Goal: Task Accomplishment & Management: Manage account settings

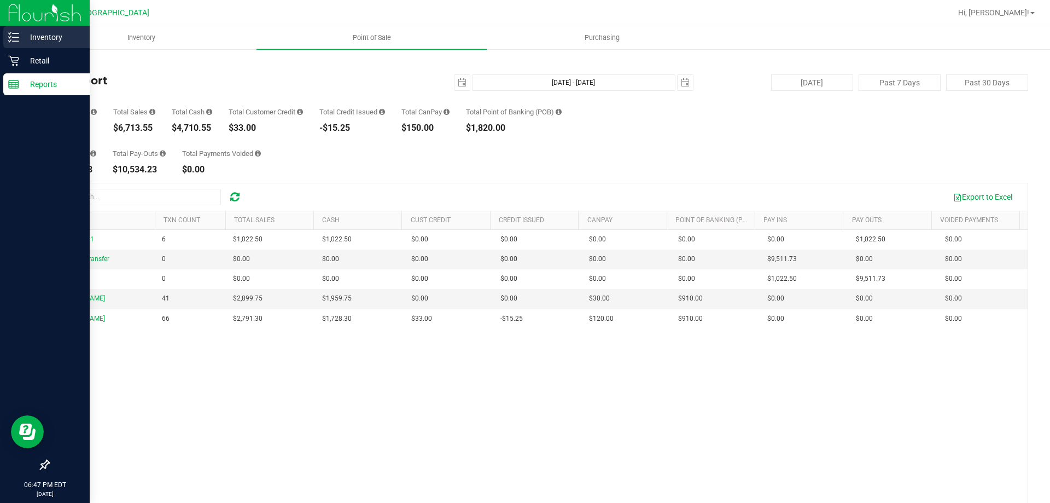
click at [30, 43] on p "Inventory" at bounding box center [52, 37] width 66 height 13
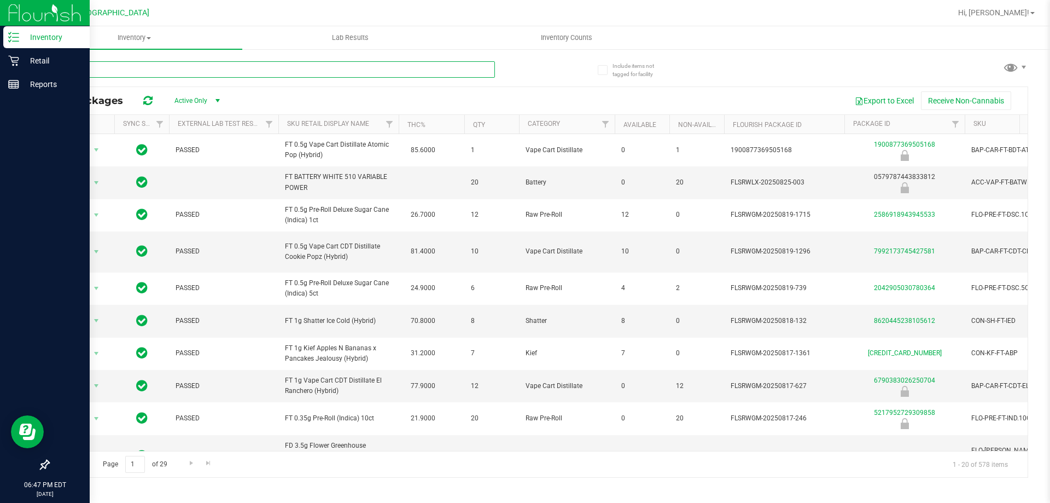
click at [231, 70] on input "text" at bounding box center [271, 69] width 447 height 16
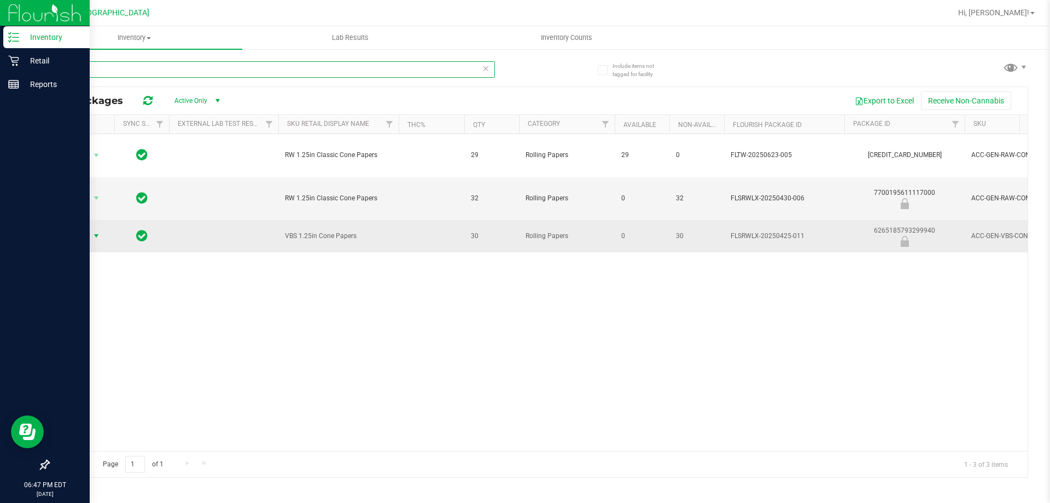
type input "cone"
click at [92, 237] on span "select" at bounding box center [96, 235] width 9 height 9
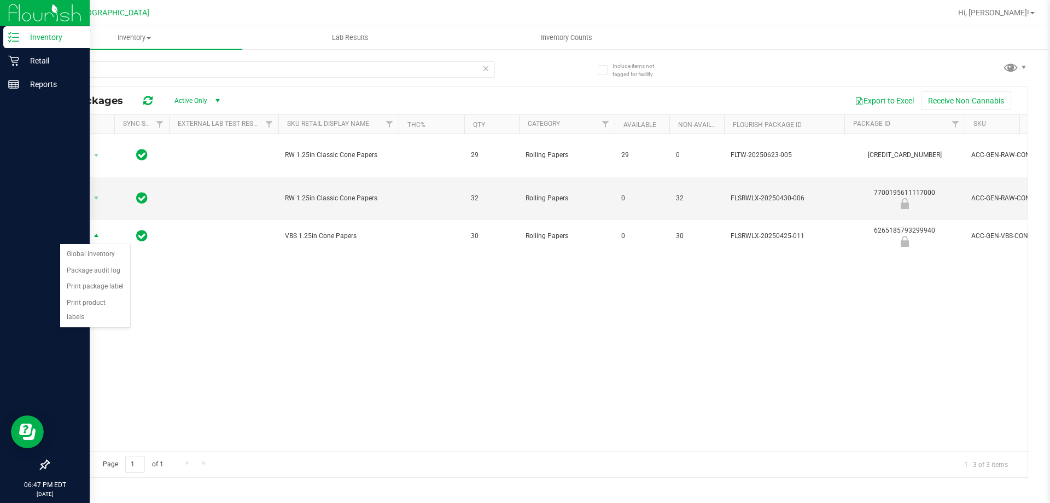
click at [246, 325] on div "Action Action Global inventory Package audit log Print package label Print prod…" at bounding box center [538, 292] width 979 height 317
click at [573, 36] on span "Inventory Counts" at bounding box center [566, 38] width 81 height 10
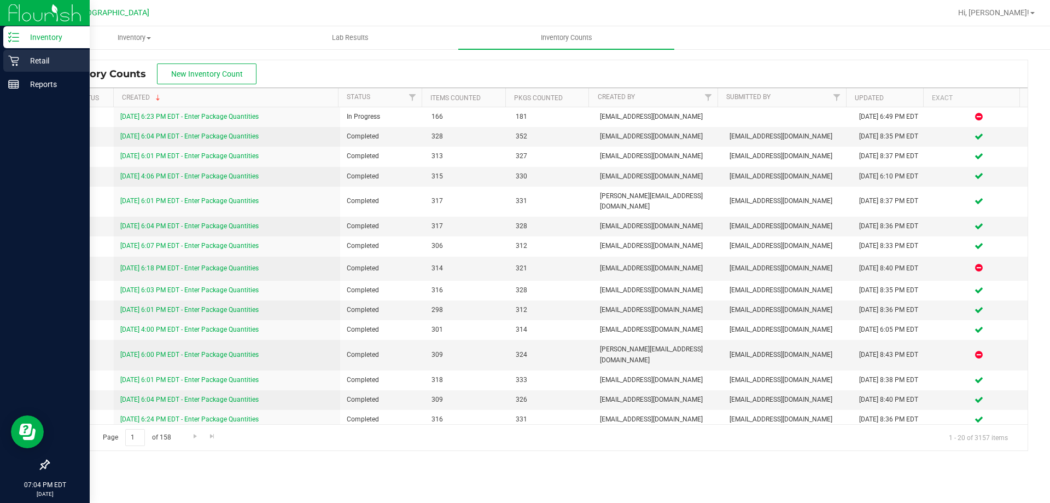
click at [34, 61] on p "Retail" at bounding box center [52, 60] width 66 height 13
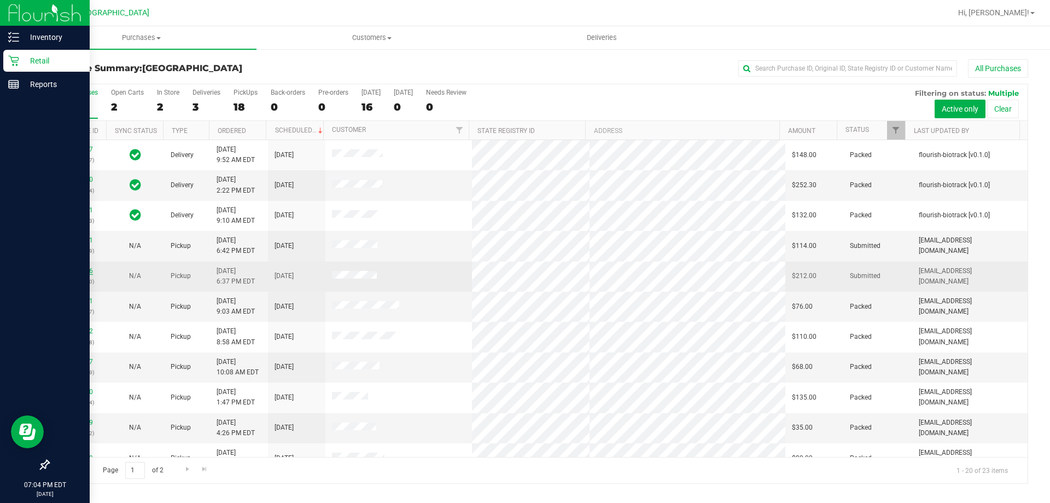
click at [80, 271] on link "11858996" at bounding box center [77, 271] width 31 height 8
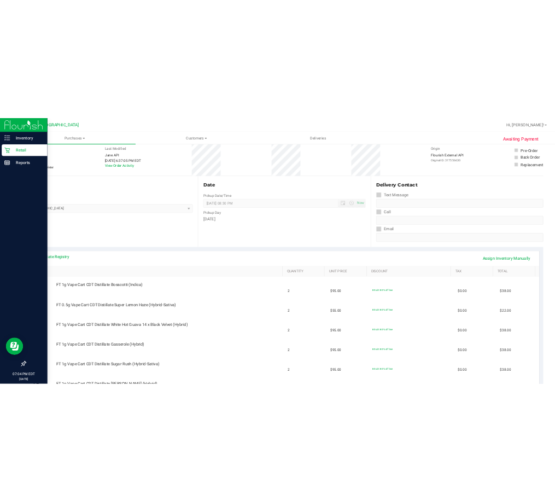
scroll to position [164, 0]
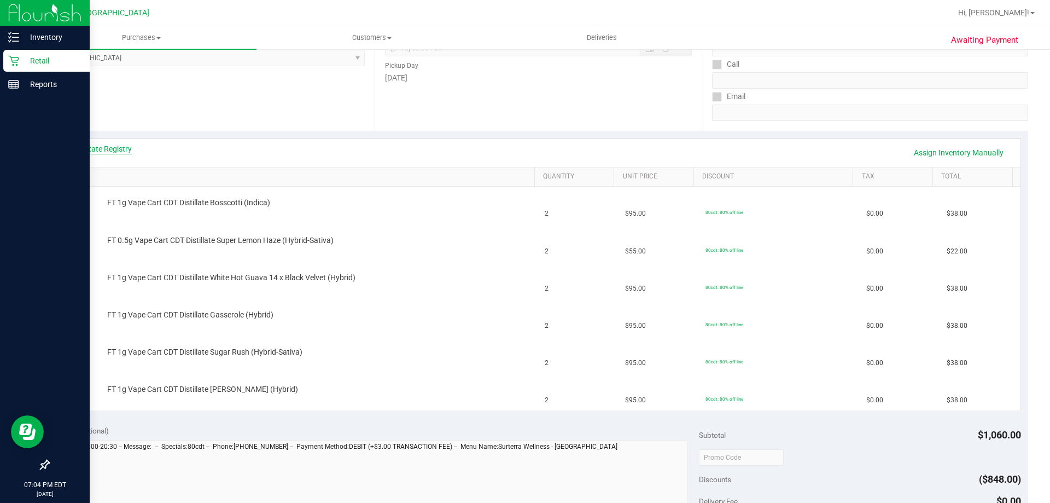
click at [94, 150] on link "View State Registry" at bounding box center [99, 148] width 66 height 11
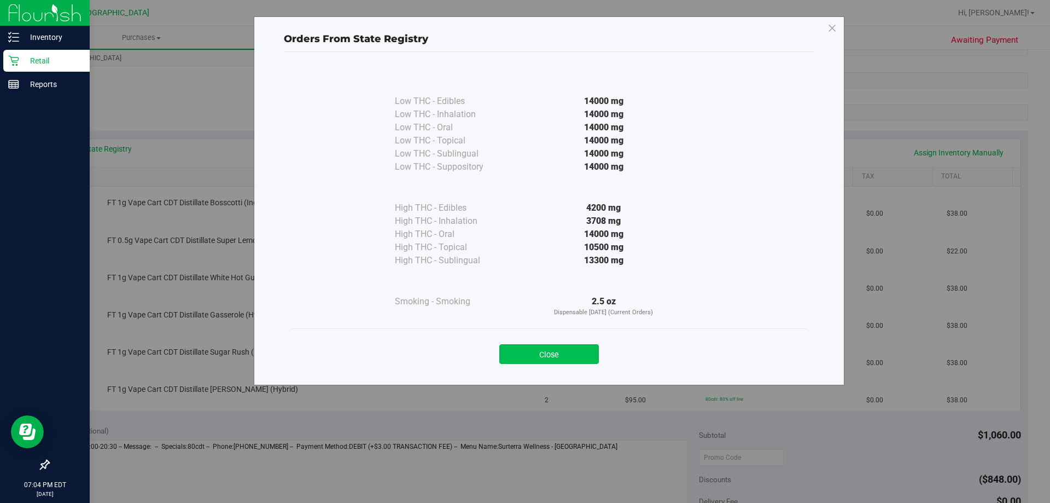
click at [584, 351] on button "Close" at bounding box center [549, 354] width 100 height 20
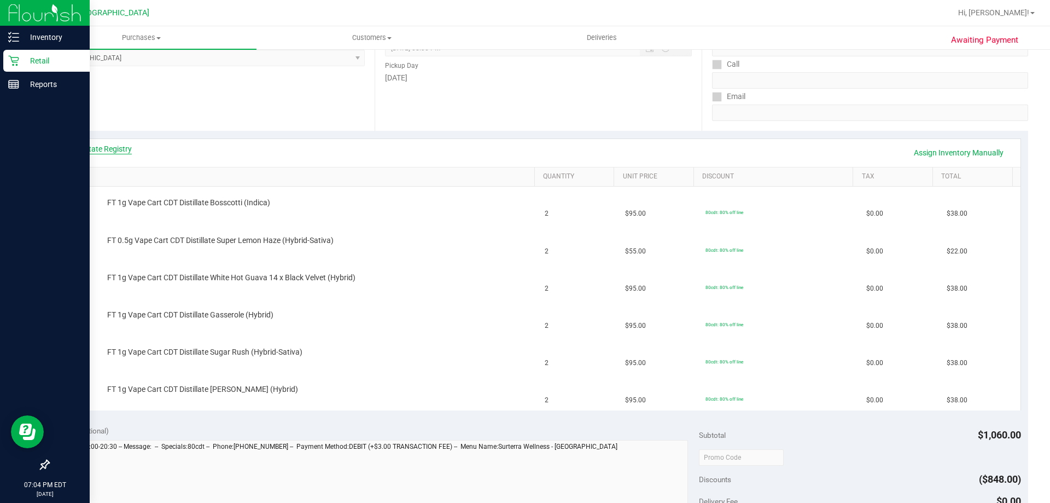
click at [119, 146] on link "View State Registry" at bounding box center [99, 148] width 66 height 11
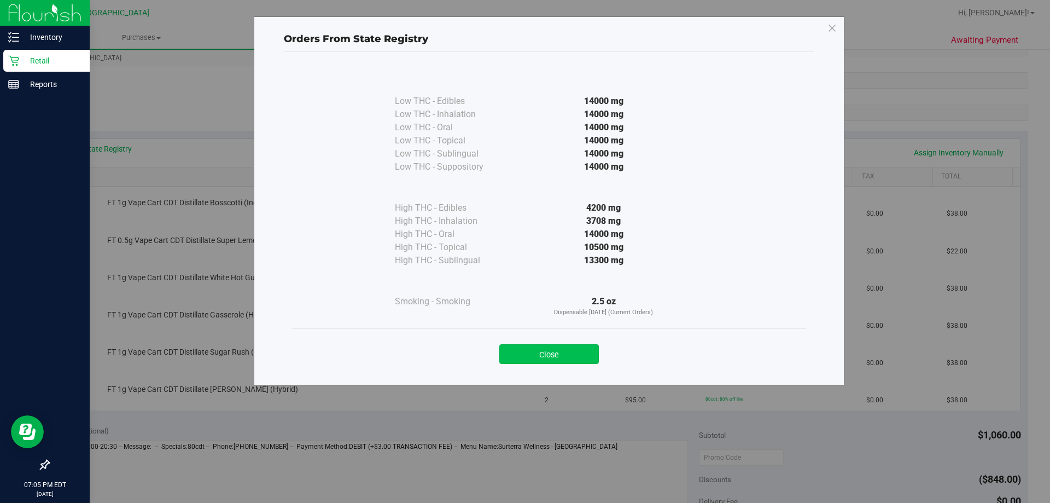
click at [543, 354] on button "Close" at bounding box center [549, 354] width 100 height 20
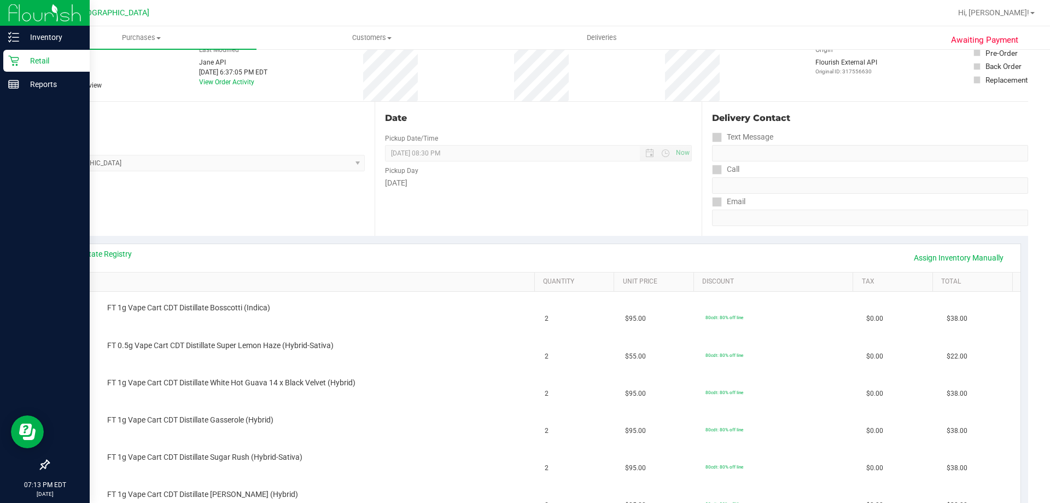
scroll to position [0, 0]
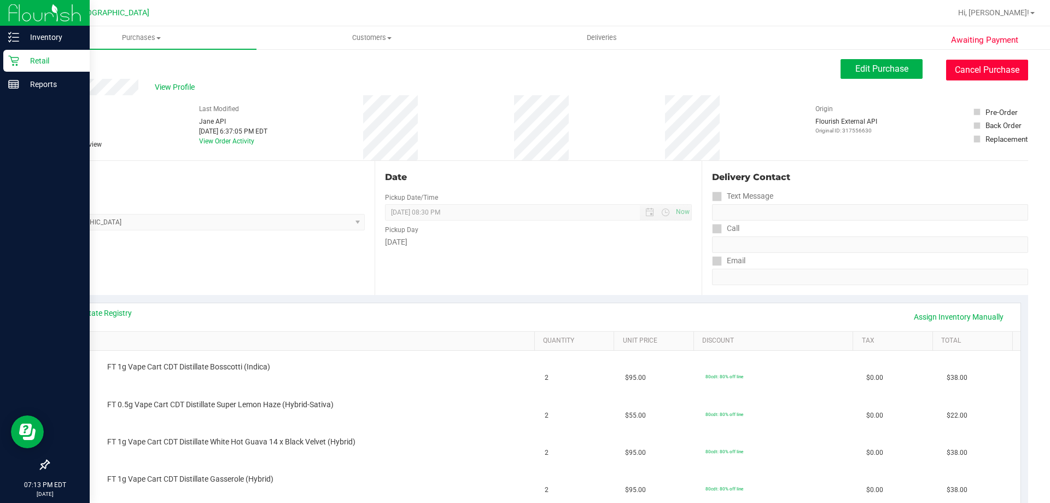
click at [967, 79] on button "Cancel Purchase" at bounding box center [987, 70] width 82 height 21
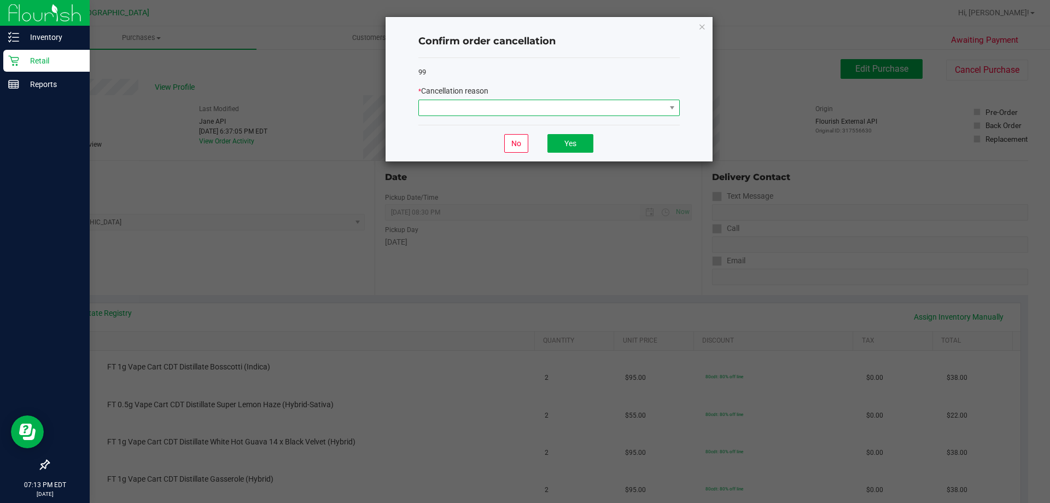
click at [573, 107] on span at bounding box center [542, 107] width 247 height 15
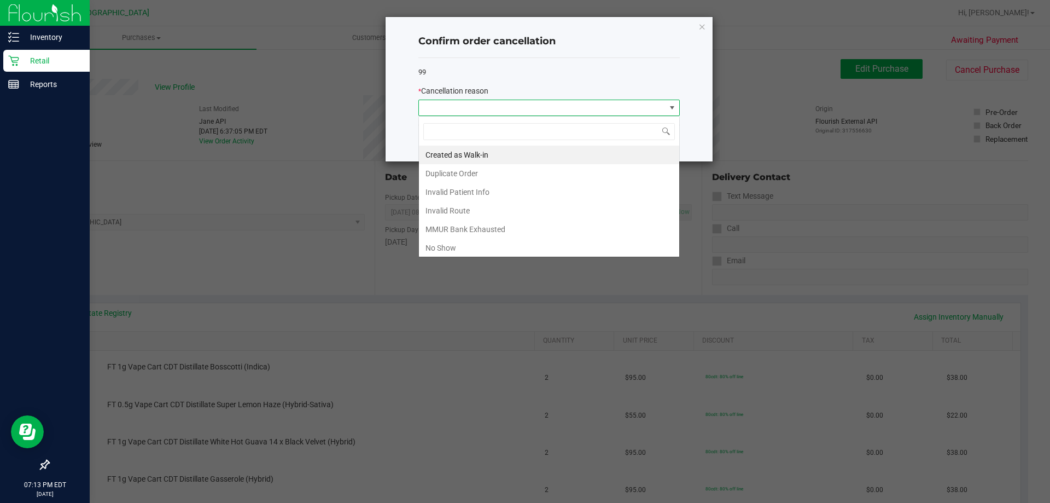
scroll to position [16, 261]
click at [509, 158] on li "Created as Walk-in" at bounding box center [549, 154] width 260 height 19
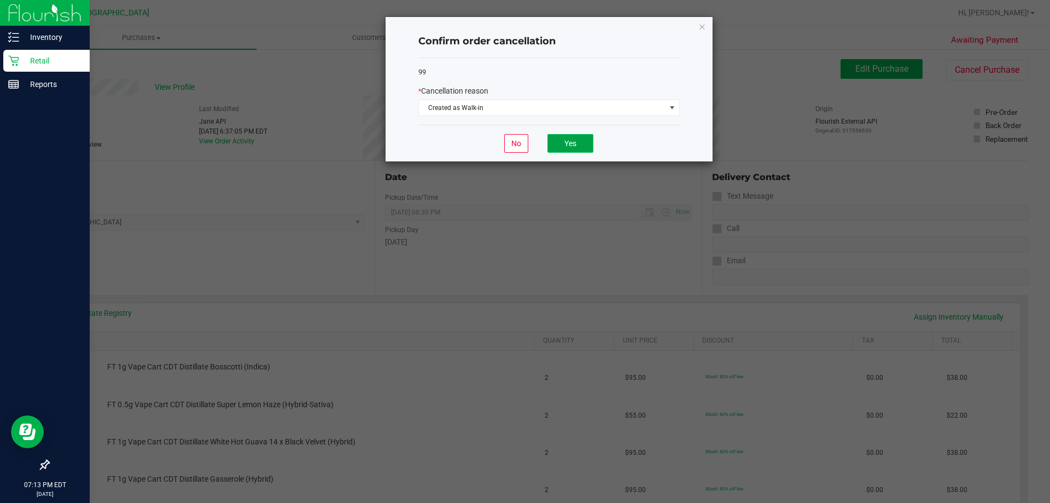
click at [573, 143] on button "Yes" at bounding box center [571, 143] width 46 height 19
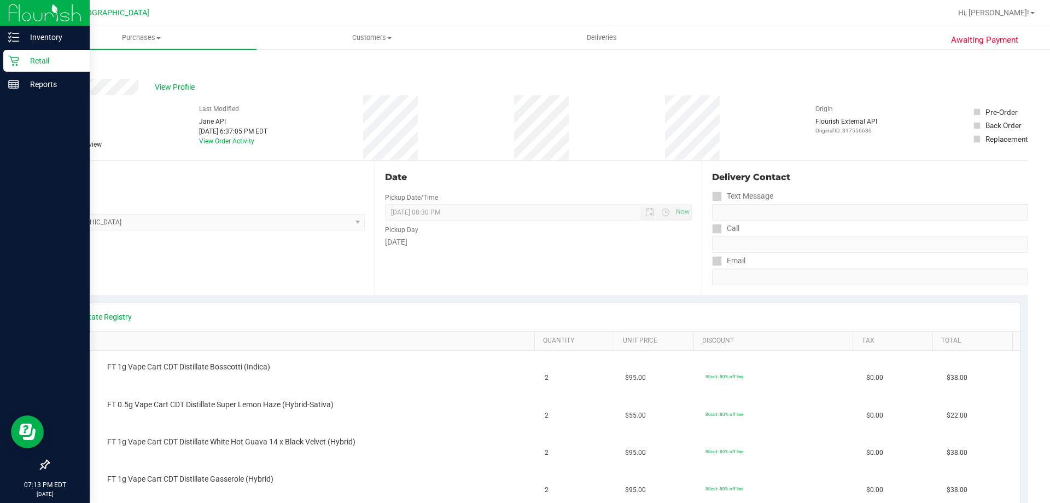
click at [43, 56] on p "Retail" at bounding box center [52, 60] width 66 height 13
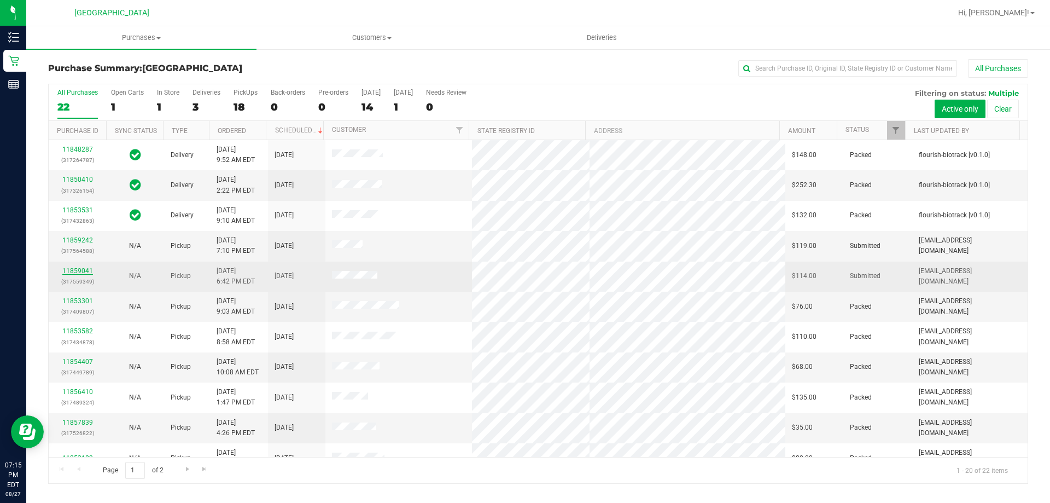
click at [72, 271] on link "11859041" at bounding box center [77, 271] width 31 height 8
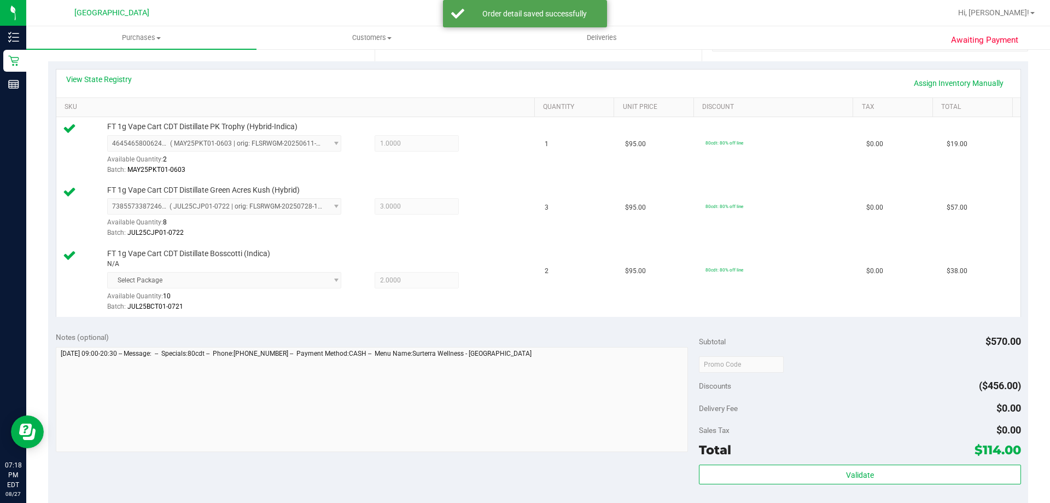
scroll to position [457, 0]
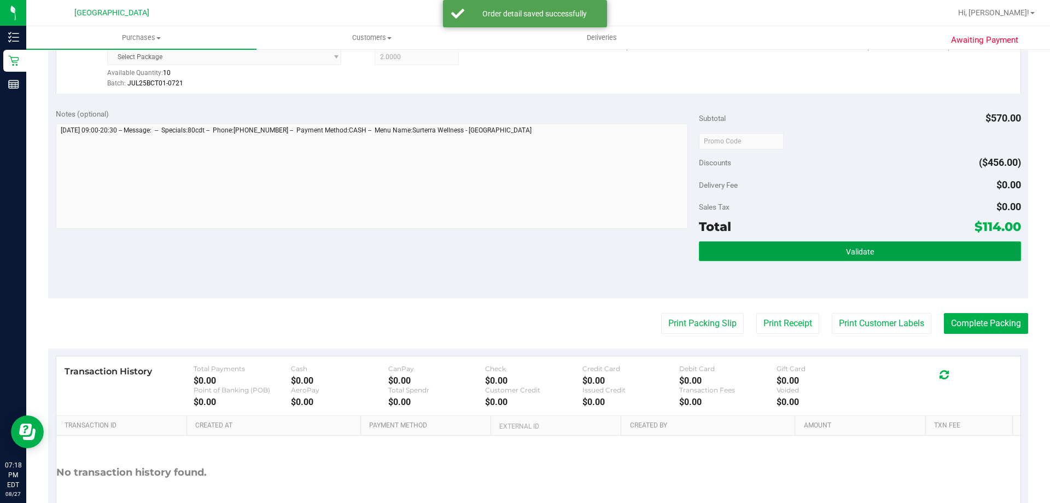
click at [885, 252] on button "Validate" at bounding box center [860, 251] width 322 height 20
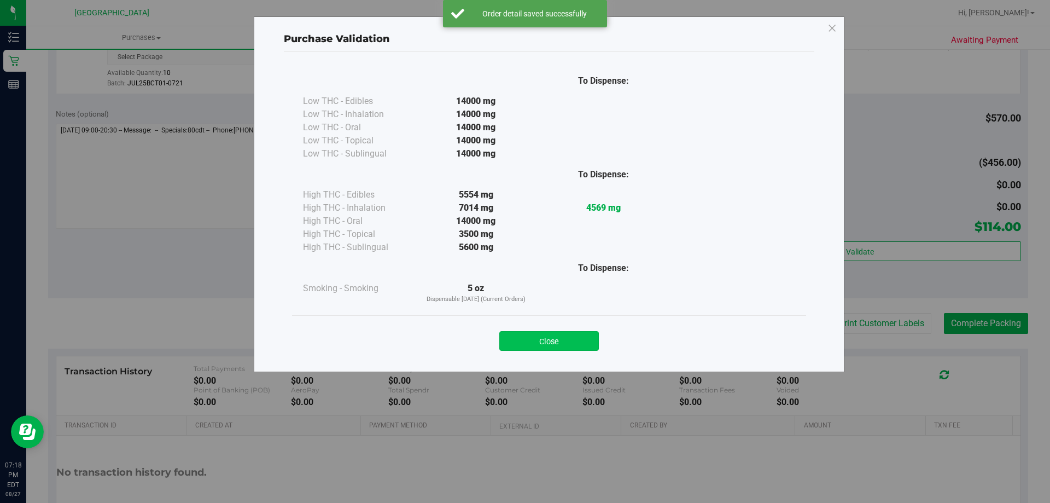
click at [569, 343] on button "Close" at bounding box center [549, 341] width 100 height 20
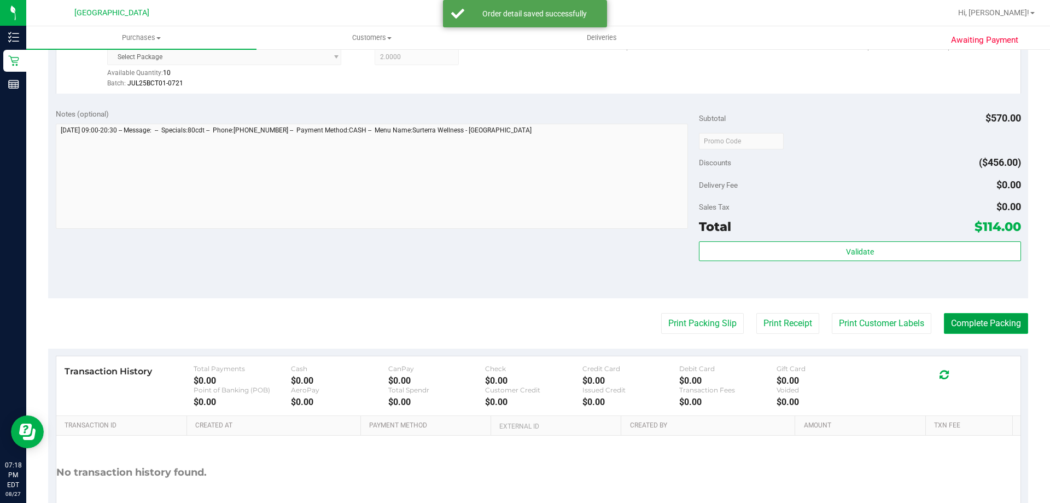
click at [975, 322] on button "Complete Packing" at bounding box center [986, 323] width 84 height 21
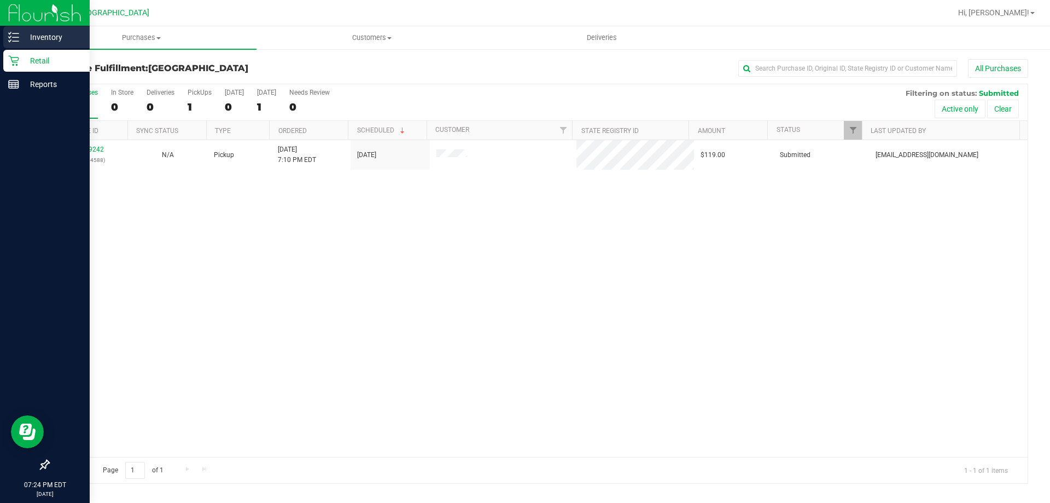
click at [31, 32] on p "Inventory" at bounding box center [52, 37] width 66 height 13
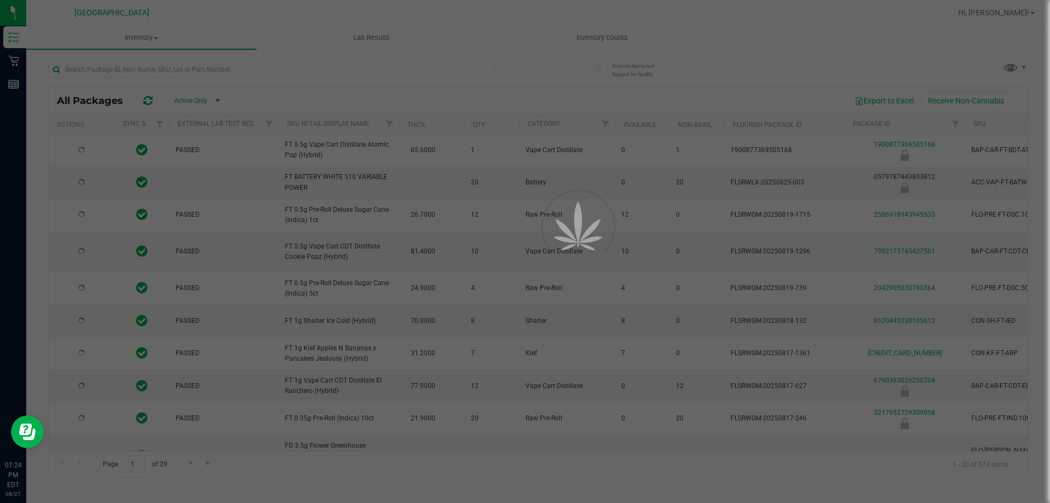
click at [620, 38] on div at bounding box center [525, 251] width 1050 height 503
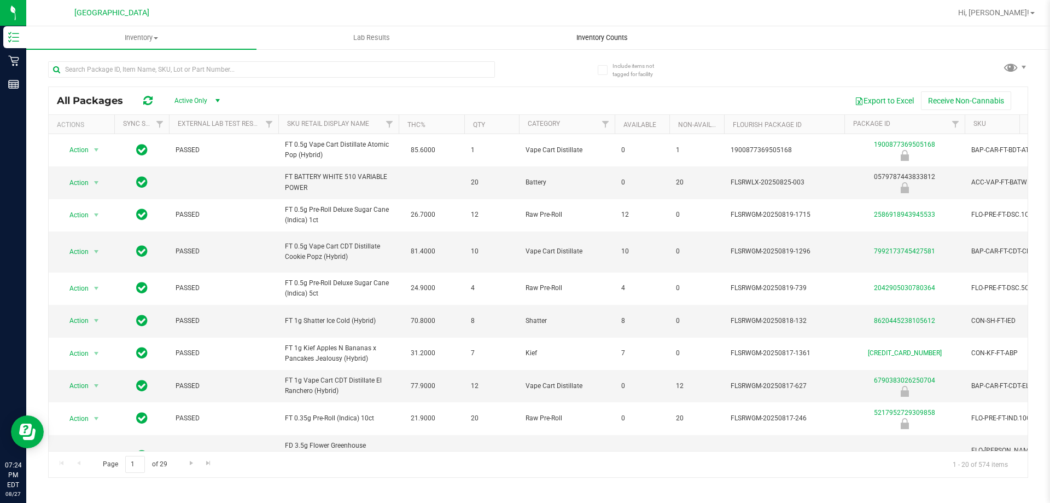
click at [620, 37] on span "Inventory Counts" at bounding box center [602, 38] width 81 height 10
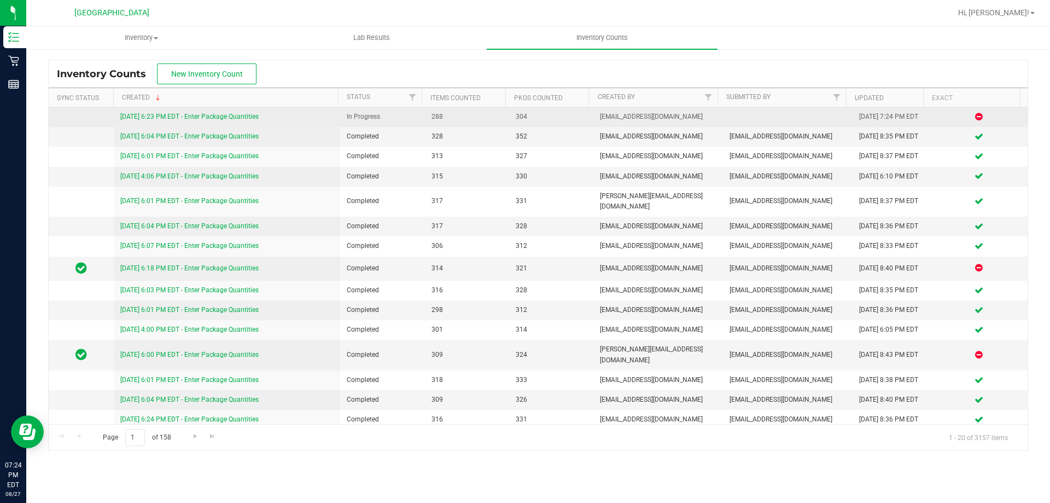
click at [217, 114] on link "[DATE] 6:23 PM EDT - Enter Package Quantities" at bounding box center [189, 117] width 138 height 8
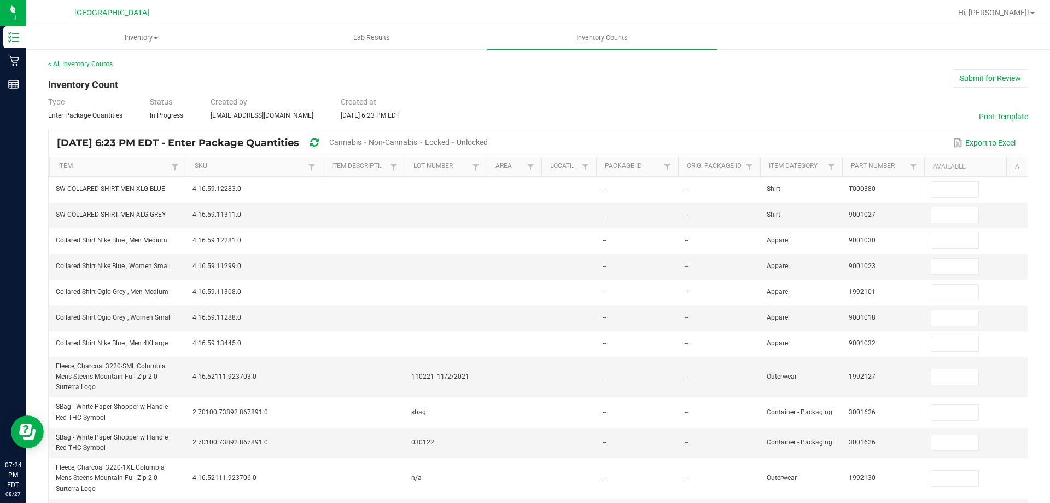
click at [488, 141] on span "Unlocked" at bounding box center [472, 142] width 31 height 9
type input "2"
type input "6"
type input "28"
type input "18"
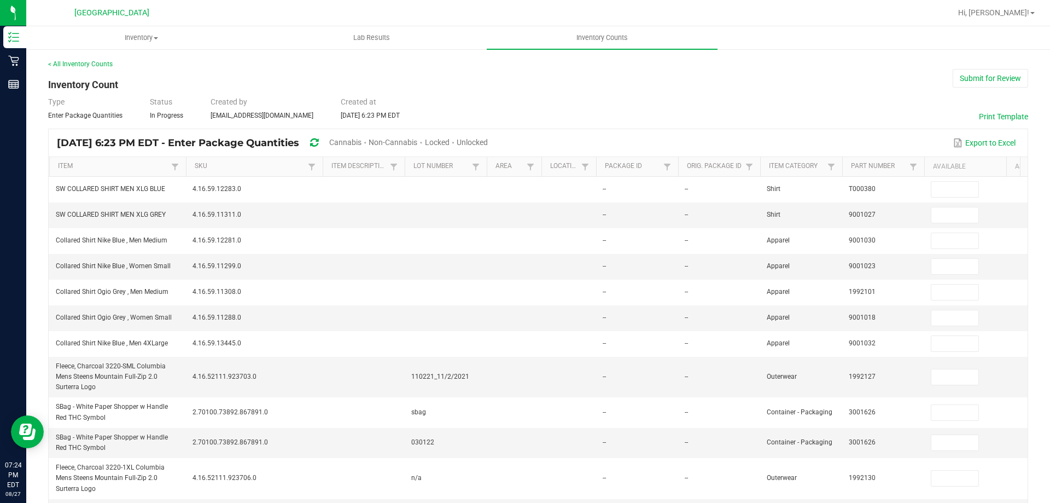
type input "3"
type input "1"
type input "8"
type input "1"
type input "5"
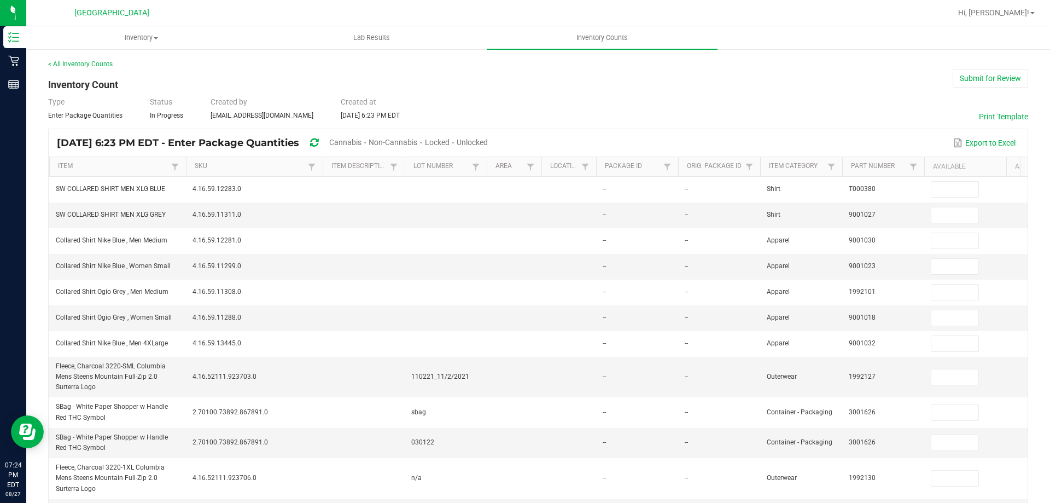
type input "10"
type input "30"
type input "1"
type input "4"
type input "11"
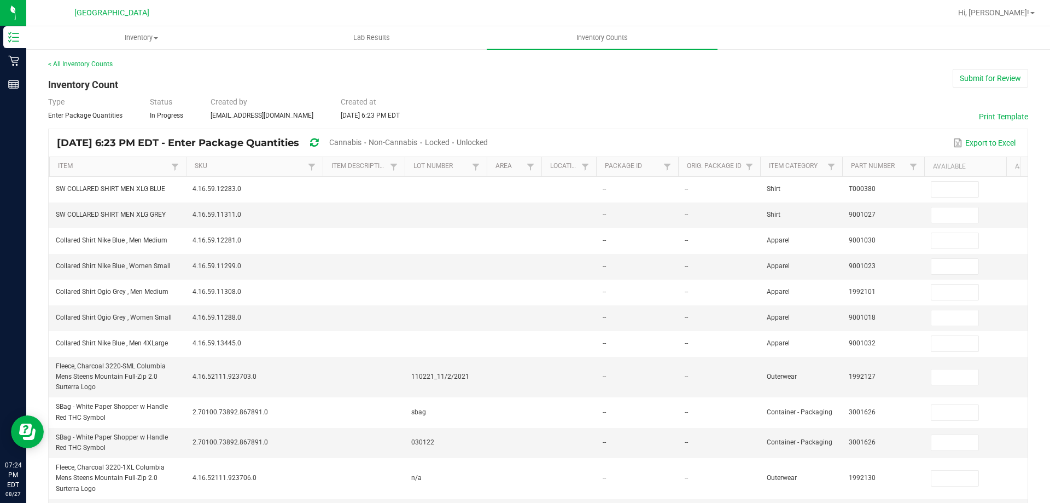
type input "2"
type input "10"
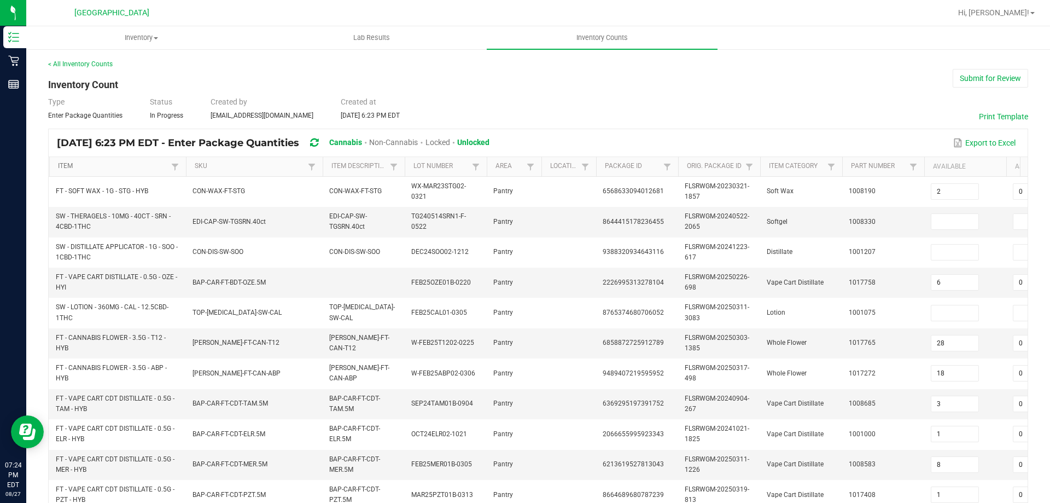
click at [137, 166] on link "Item" at bounding box center [113, 166] width 110 height 9
type input "5"
type input "2"
type input "4"
type input "10"
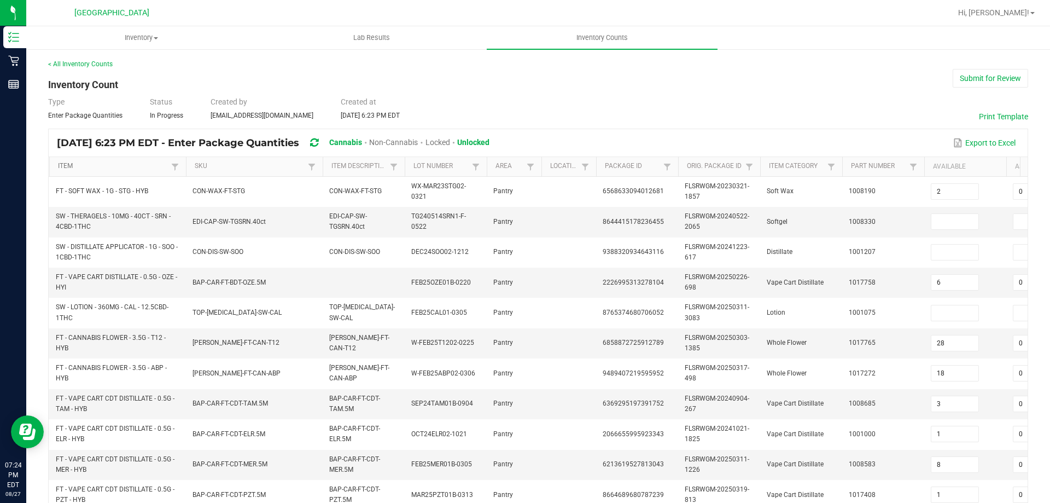
type input "13"
type input "0"
type input "19"
type input "0"
type input "12"
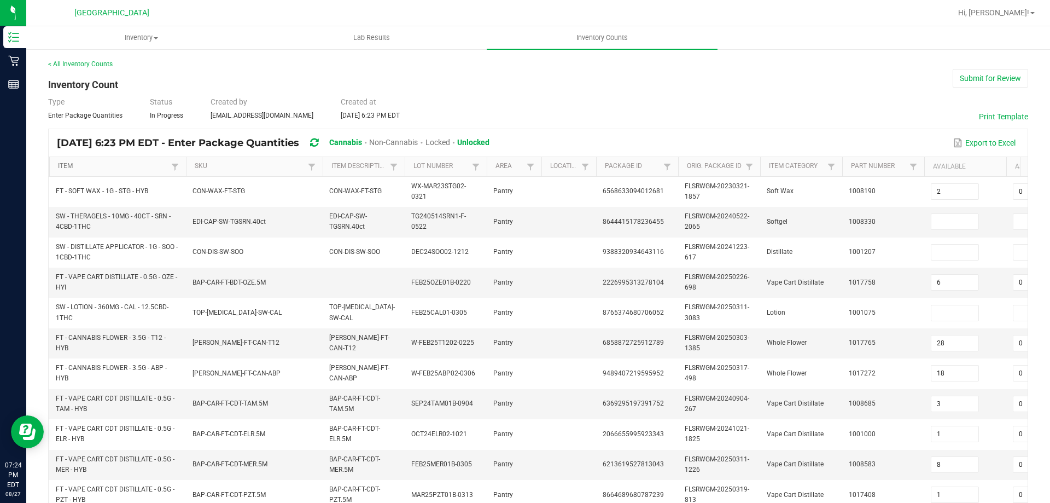
type input "11"
type input "19"
type input "4"
type input "18"
type input "9"
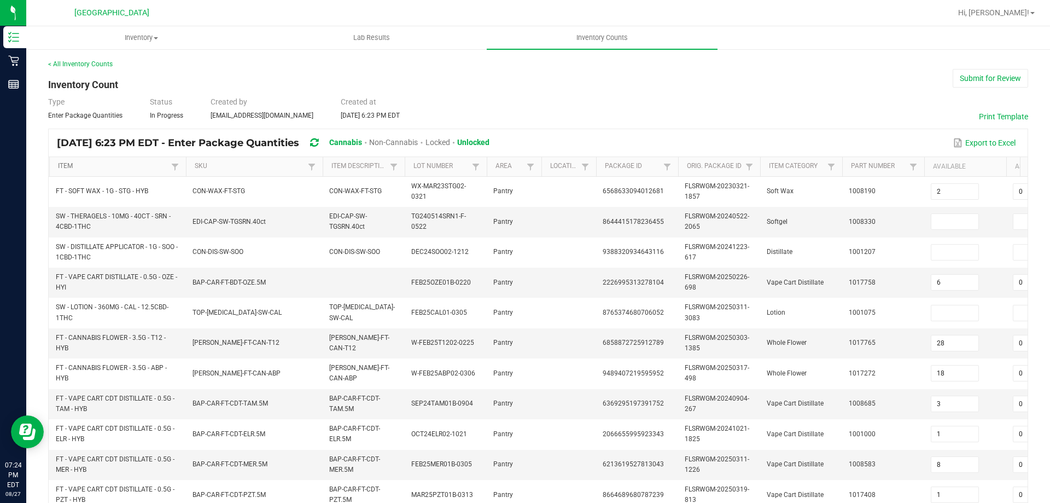
type input "12"
type input "10"
type input "0"
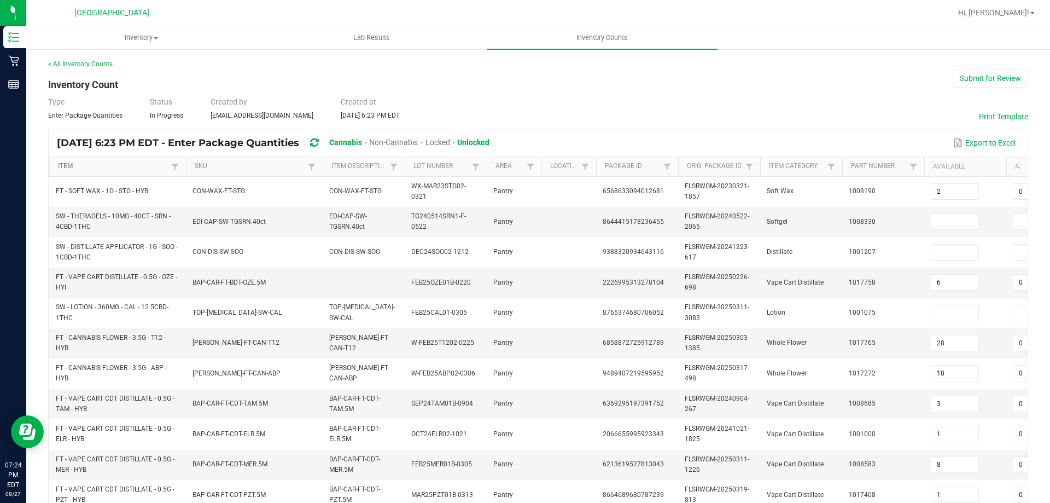
type input "0"
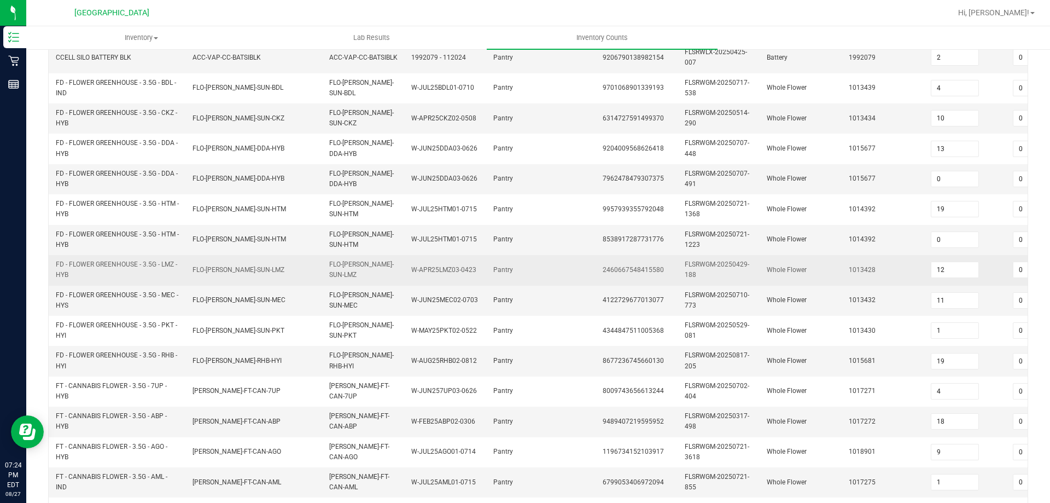
scroll to position [327, 0]
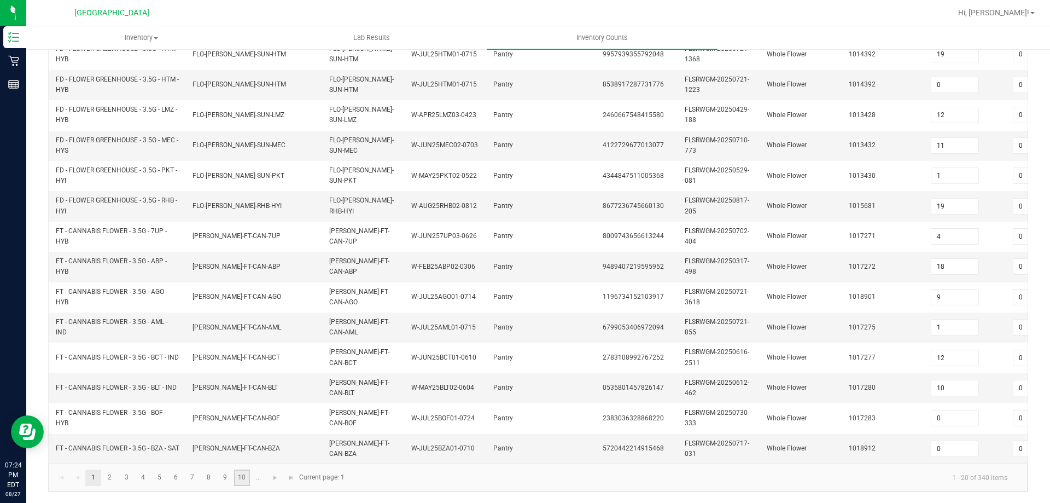
click at [243, 479] on link "10" at bounding box center [242, 477] width 16 height 16
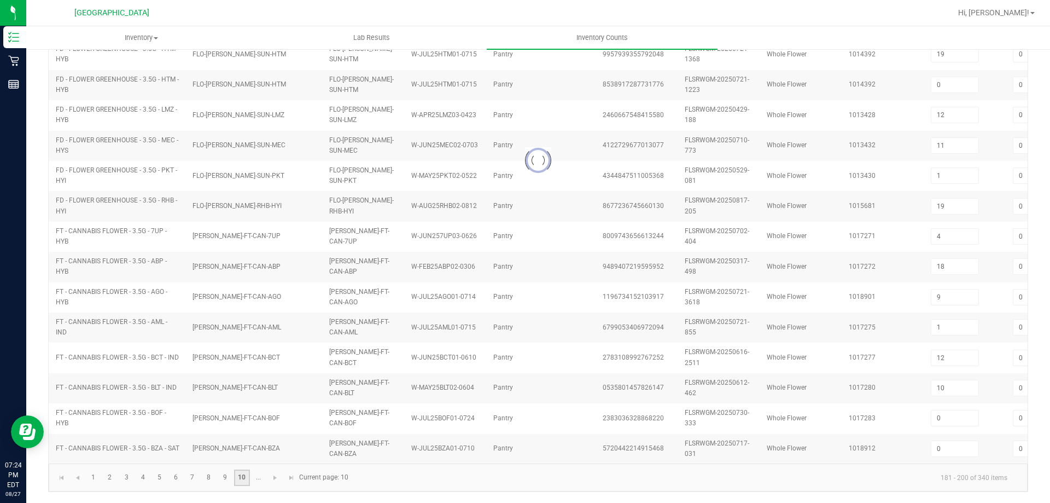
type input "0"
type input "1"
type input "0"
type input "4"
type input "0"
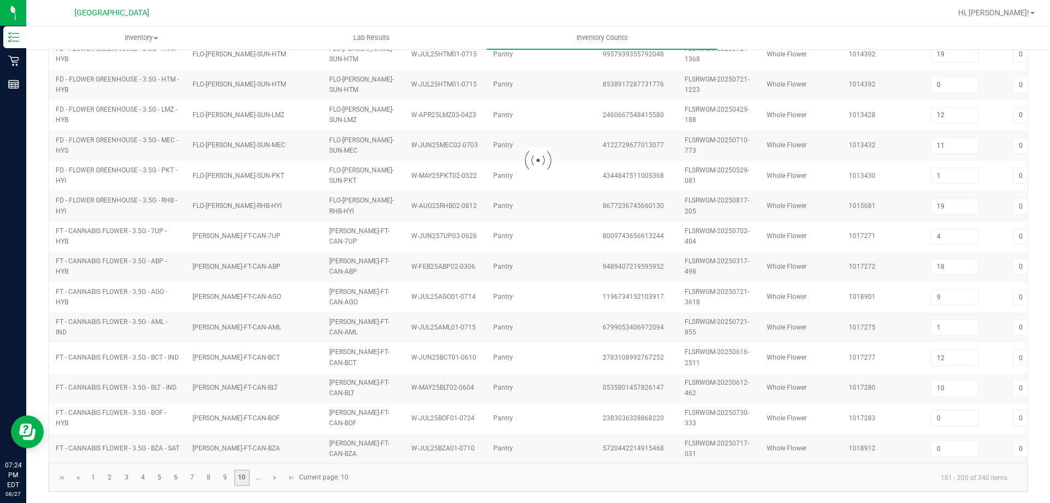
type input "1"
type input "8"
type input "10"
type input "0"
type input "12"
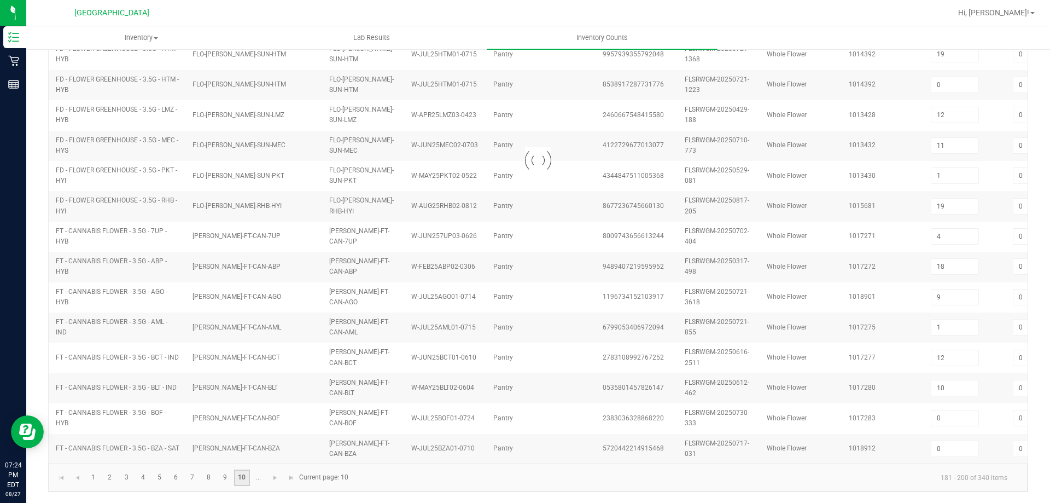
type input "4"
type input "11"
type input "8"
type input "2"
type input "3"
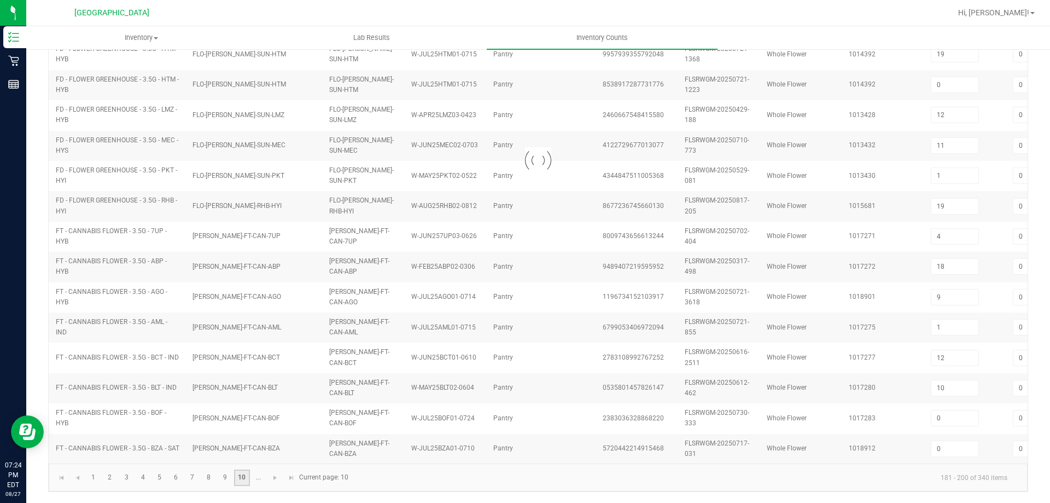
type input "5"
type input "3"
type input "2"
type input "1"
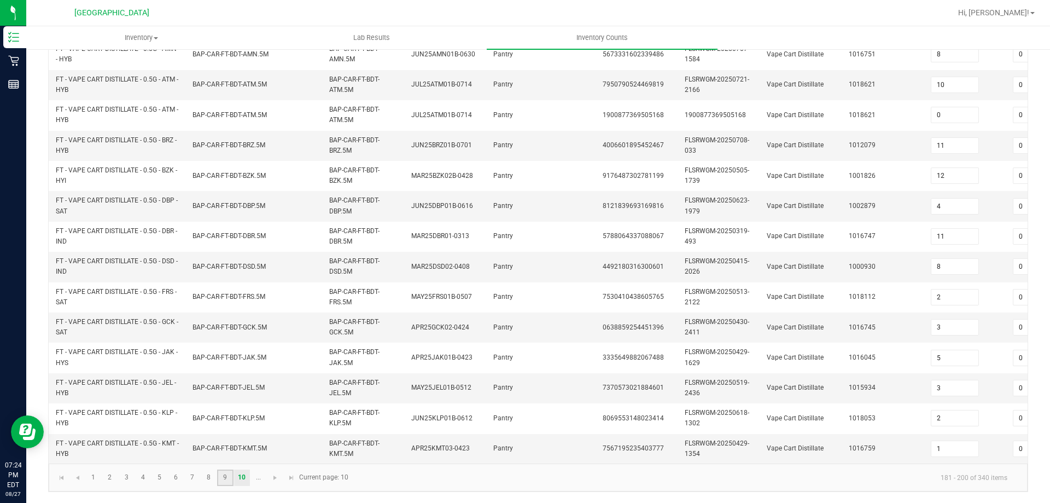
click at [220, 478] on link "9" at bounding box center [225, 477] width 16 height 16
type input "1"
type input "11"
type input "4"
type input "12"
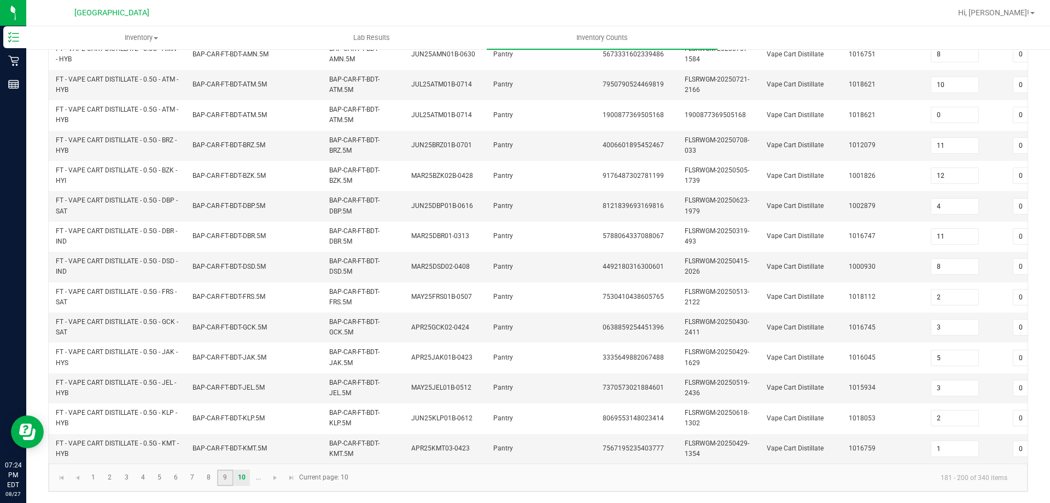
type input "7"
type input "9"
type input "7"
type input "0"
type input "7"
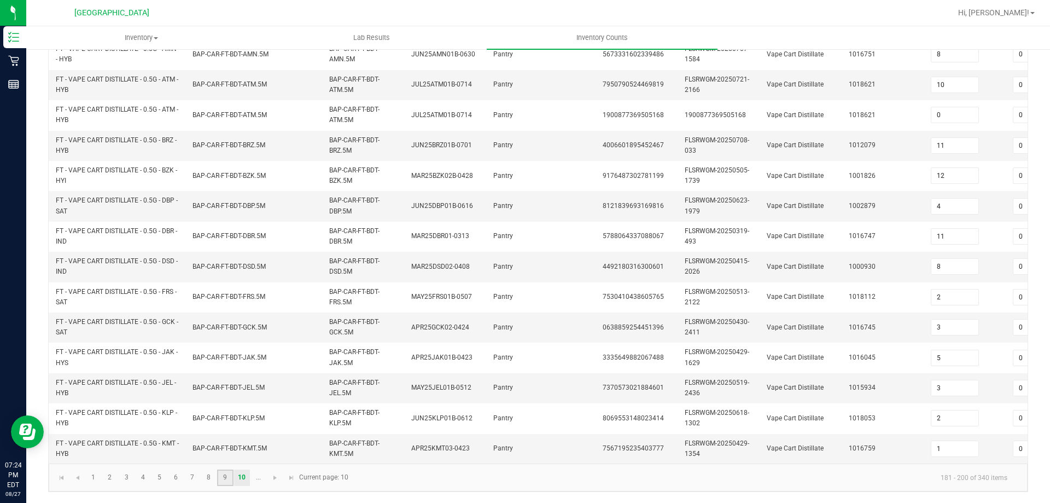
type input "0"
type input "12"
type input "1"
type input "9"
type input "11"
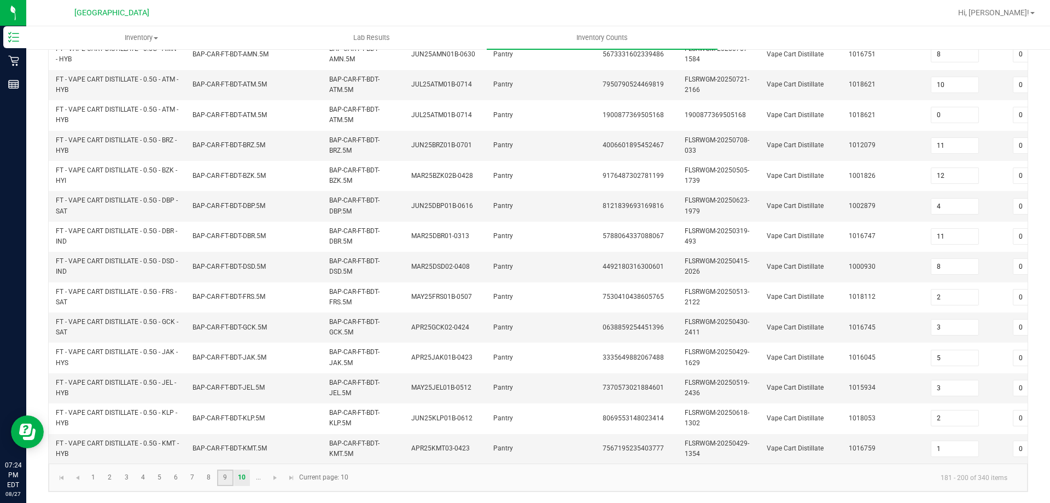
type input "0"
type input "4"
type input "6"
click at [213, 478] on link "8" at bounding box center [209, 477] width 16 height 16
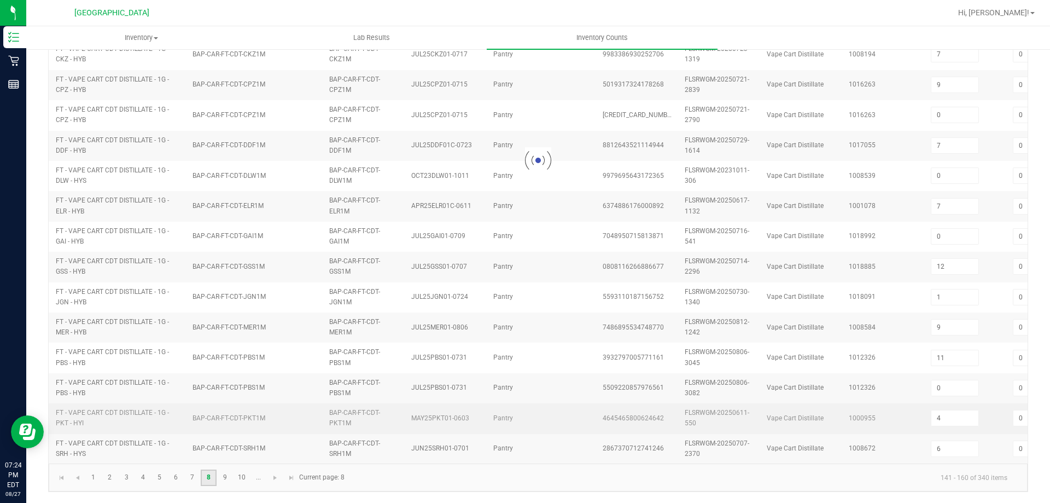
type input "8"
type input "10"
type input "2"
type input "1"
type input "3"
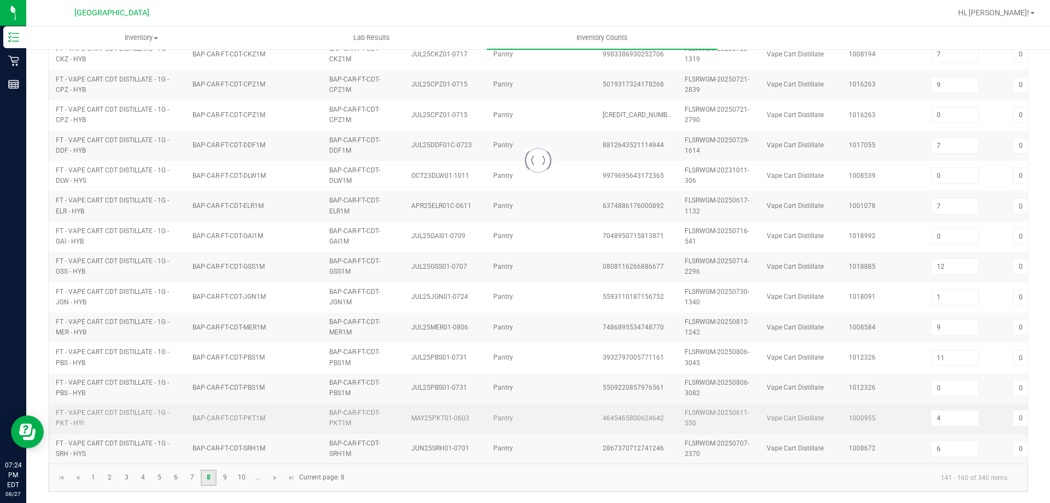
type input "9"
type input "6"
type input "4"
type input "11"
type input "8"
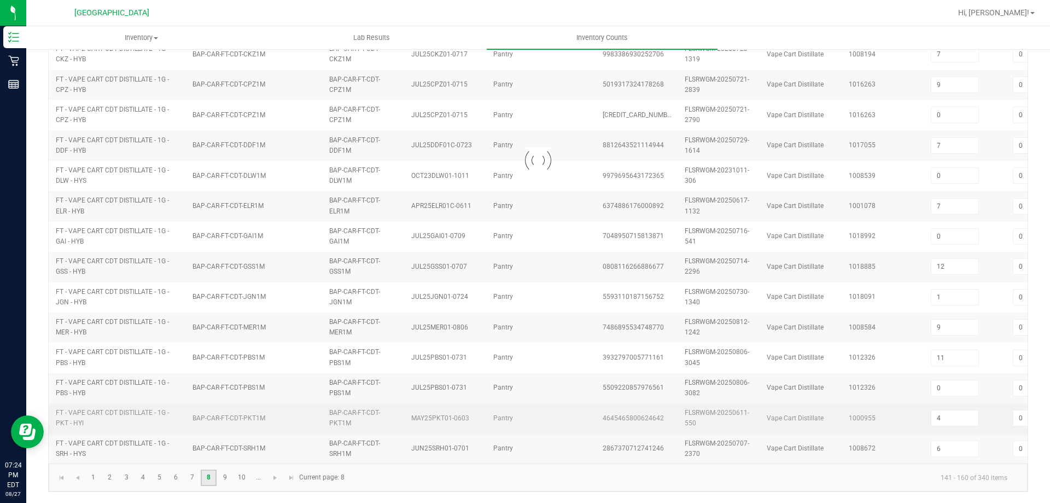
type input "7"
type input "8"
type input "1"
type input "7"
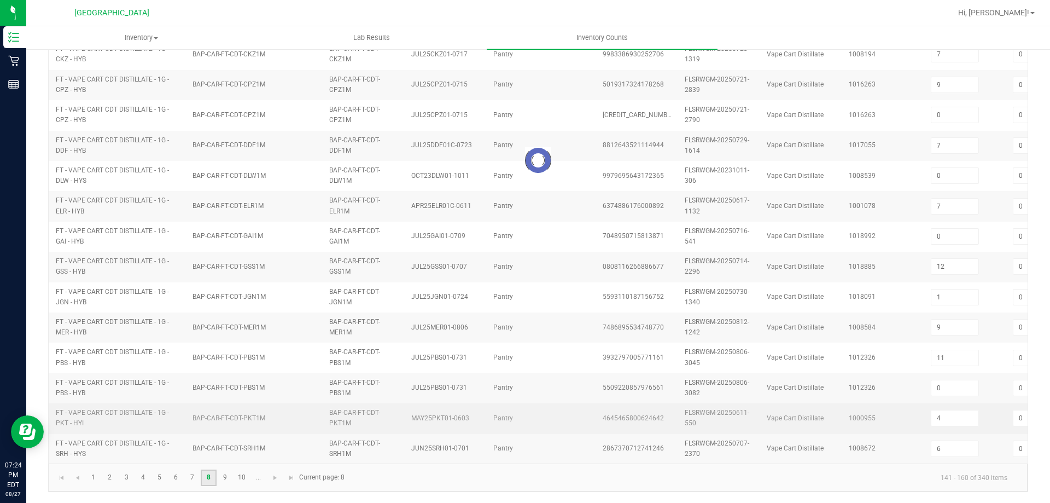
type input "1"
type input "3"
type input "7"
type input "1"
type input "0"
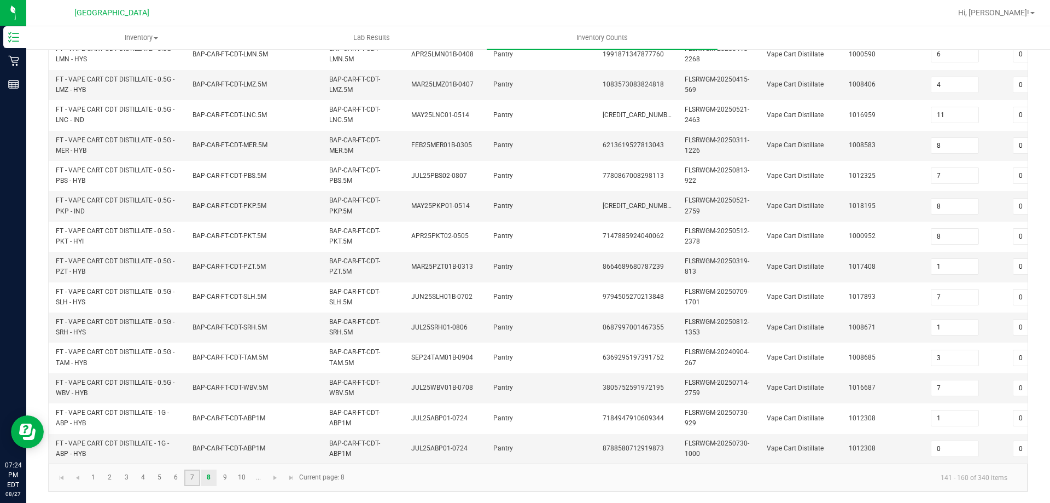
click at [191, 479] on link "7" at bounding box center [192, 477] width 16 height 16
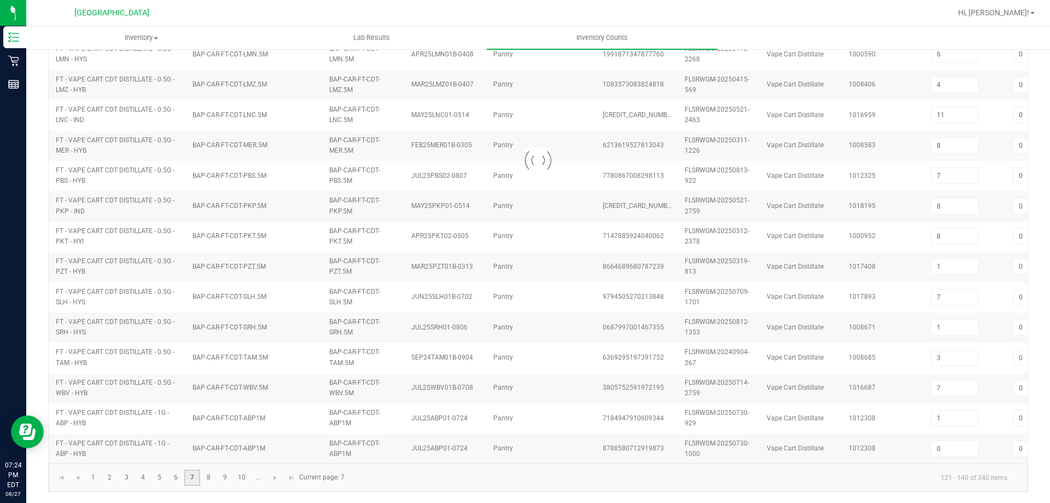
type input "0"
type input "4"
type input "0"
type input "8"
type input "6"
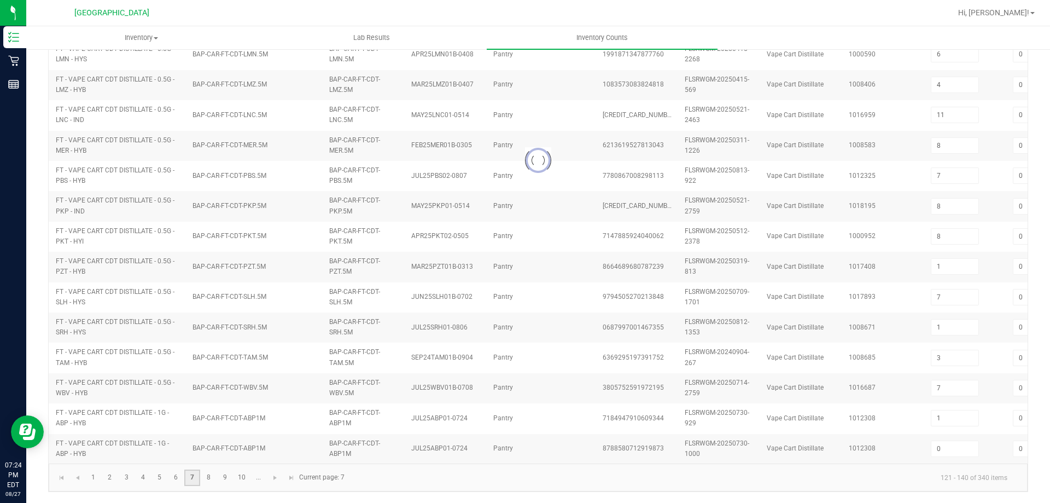
type input "3"
type input "7"
type input "8"
type input "2"
type input "9"
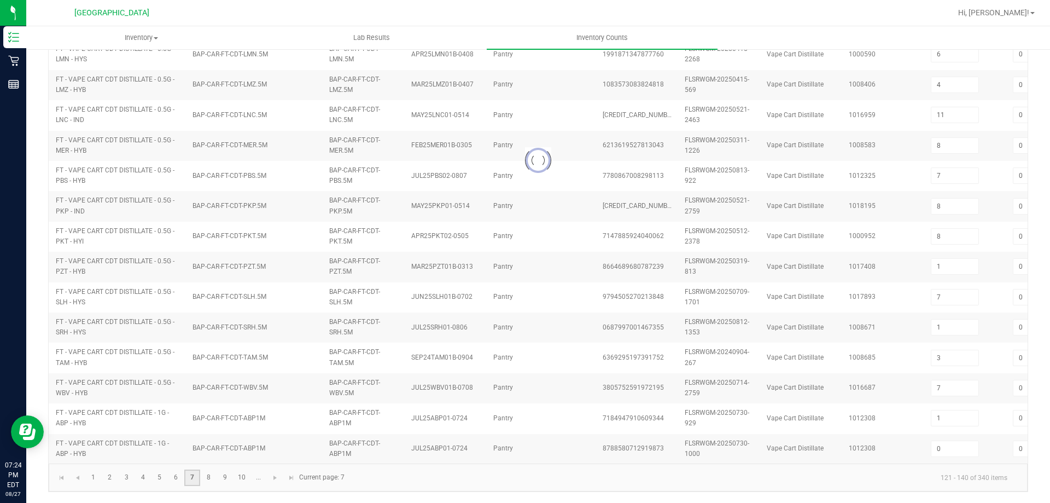
type input "4"
type input "1"
type input "12"
type input "0"
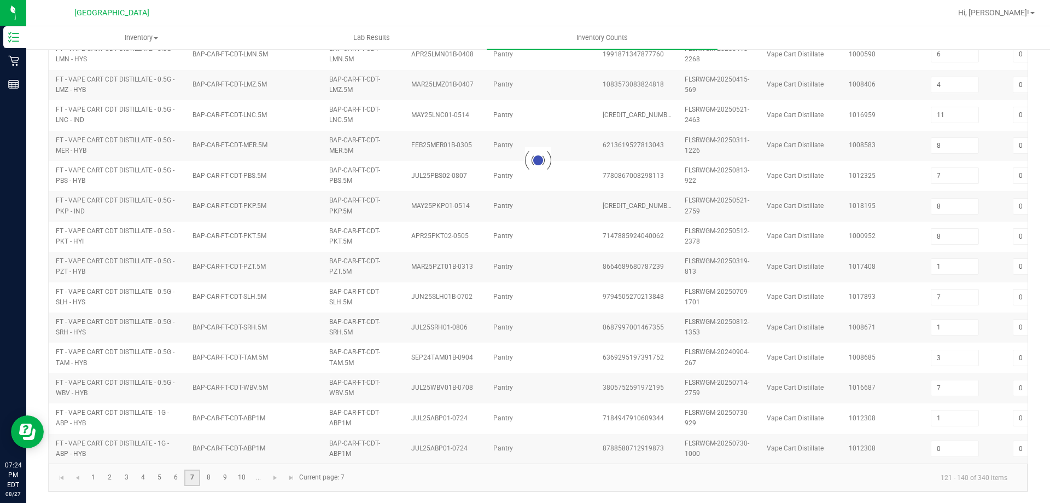
type input "9"
type input "3"
type input "9"
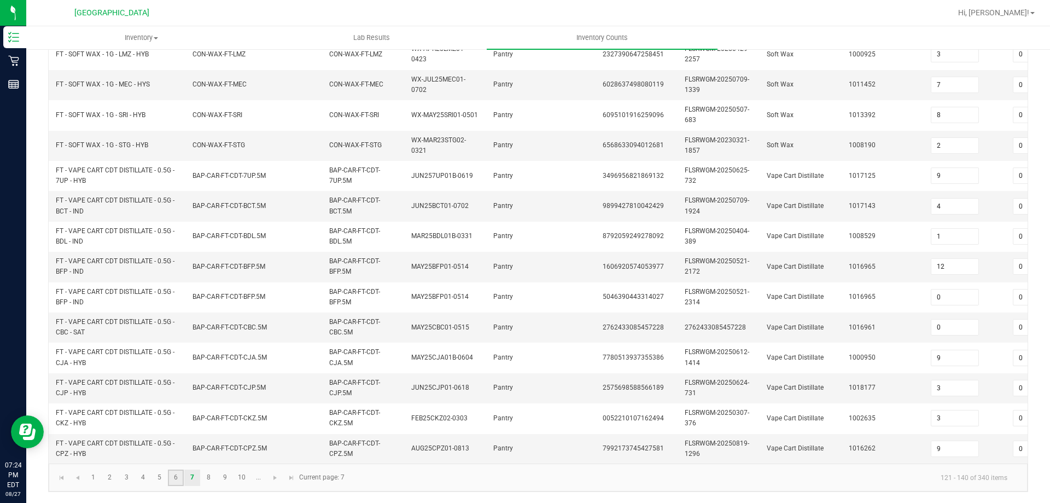
click at [178, 473] on link "6" at bounding box center [176, 477] width 16 height 16
type input "7"
type input "12"
type input "5"
type input "4"
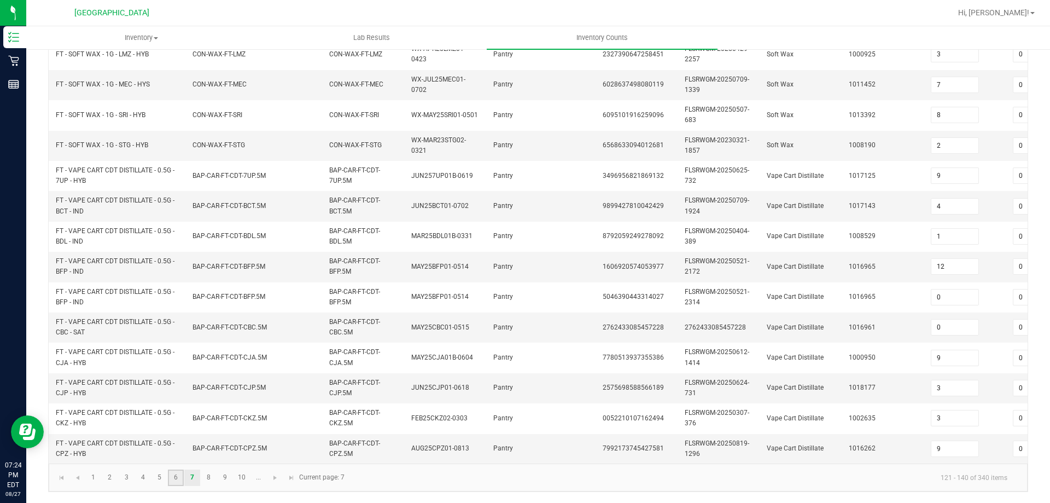
type input "11"
type input "5"
type input "12"
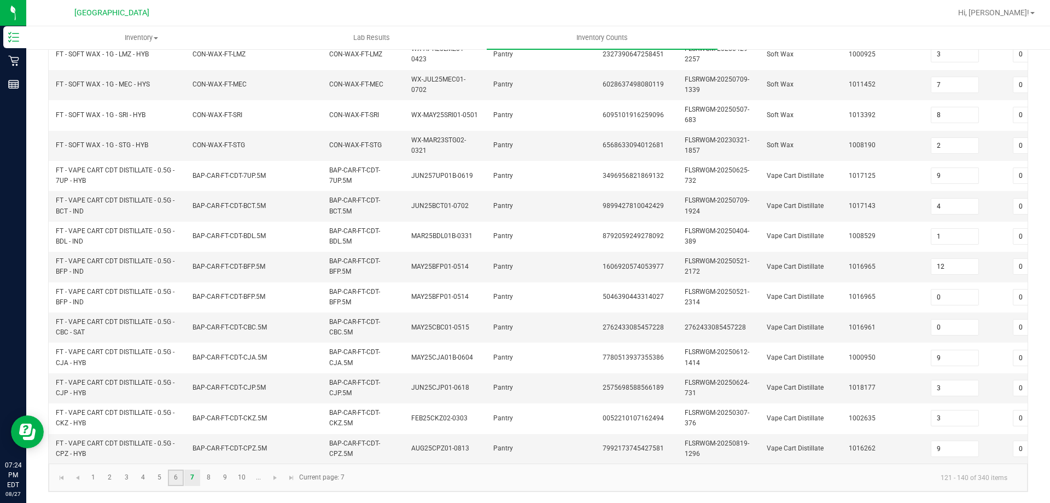
type input "0"
type input "11"
type input "7"
type input "2"
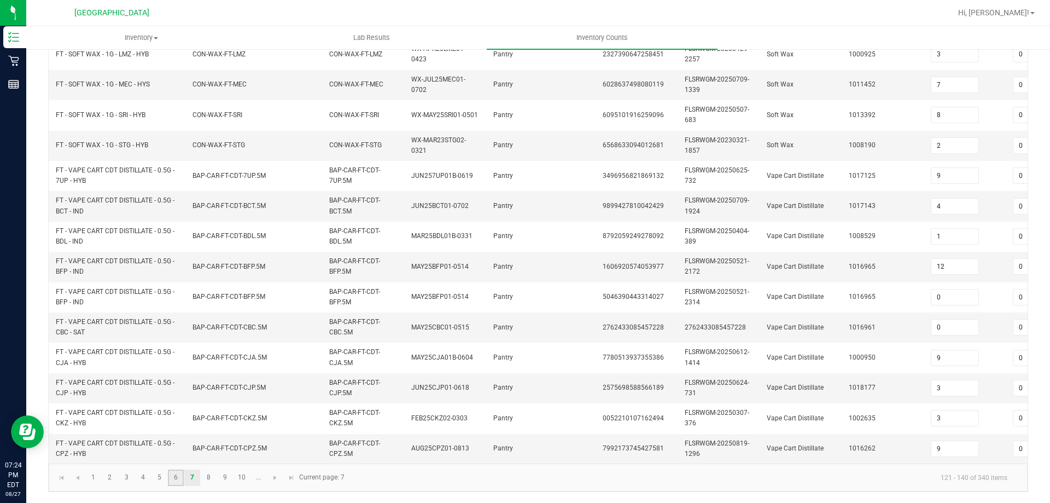
type input "8"
type input "5"
type input "4"
type input "5"
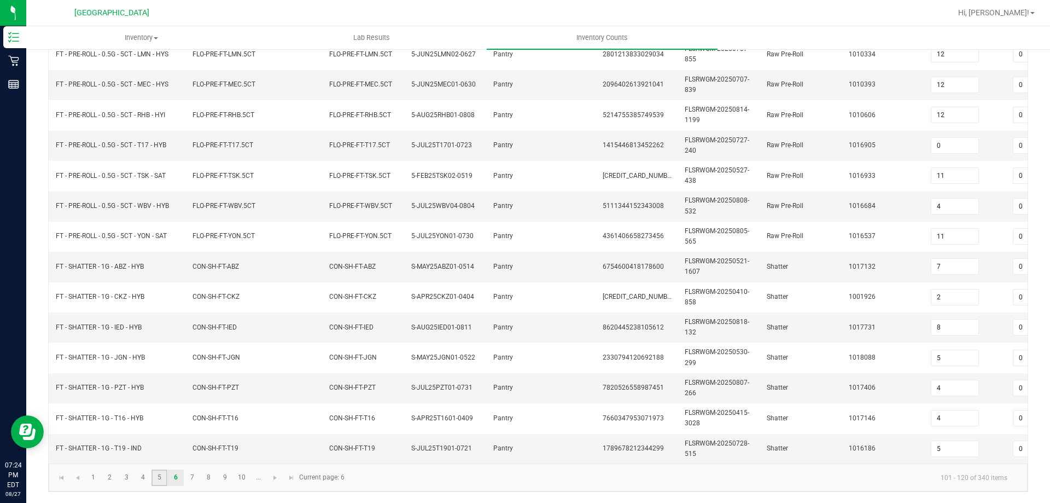
click at [153, 475] on link "5" at bounding box center [160, 477] width 16 height 16
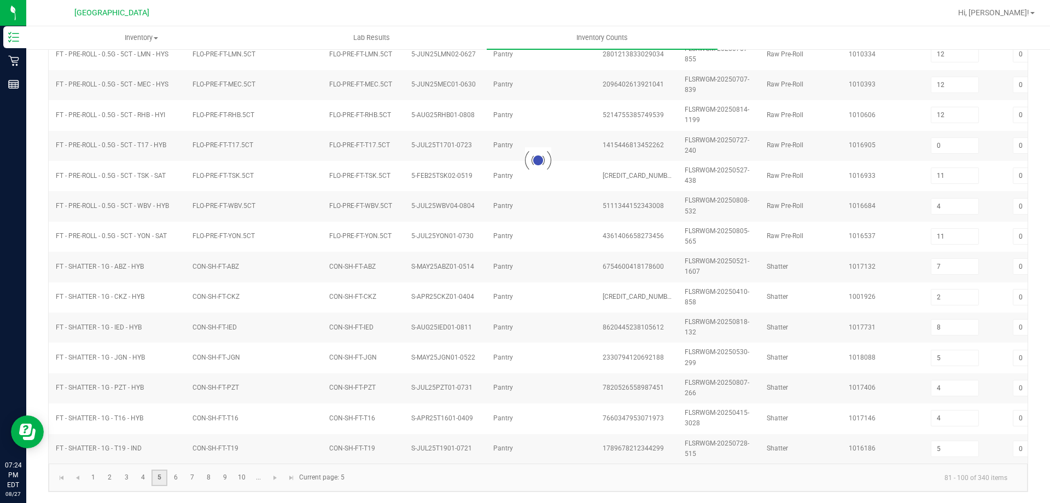
type input "8"
type input "2"
type input "1"
type input "5"
type input "6"
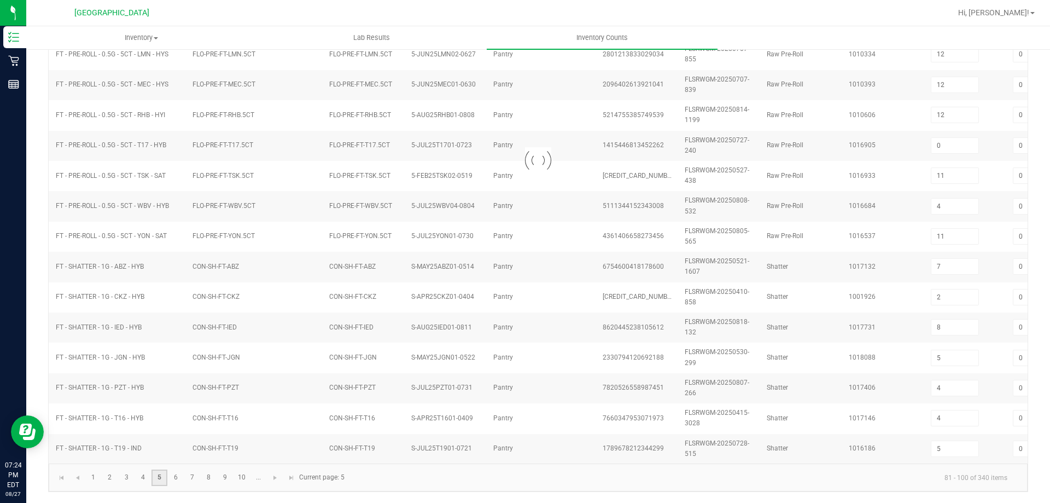
type input "8"
type input "16"
type input "11"
type input "16"
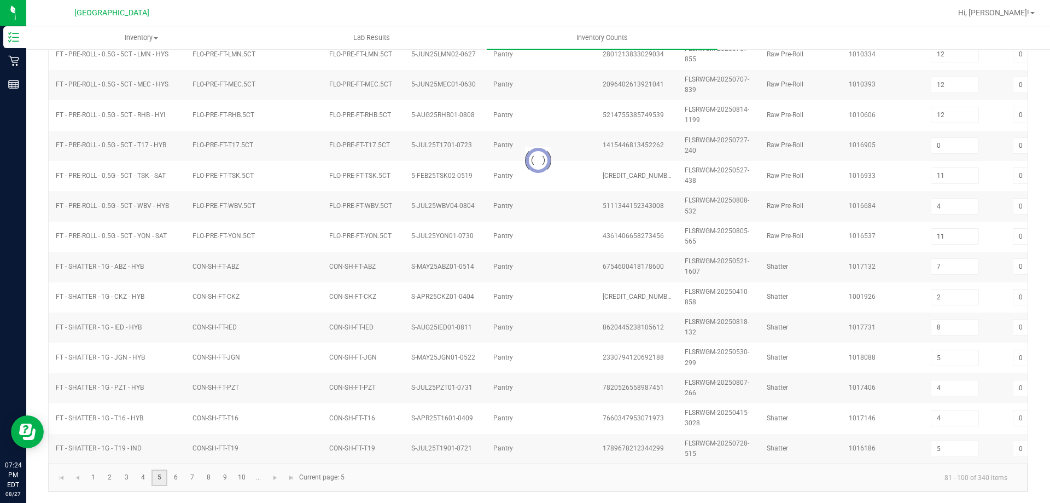
type input "12"
type input "8"
type input "22"
type input "24"
type input "15"
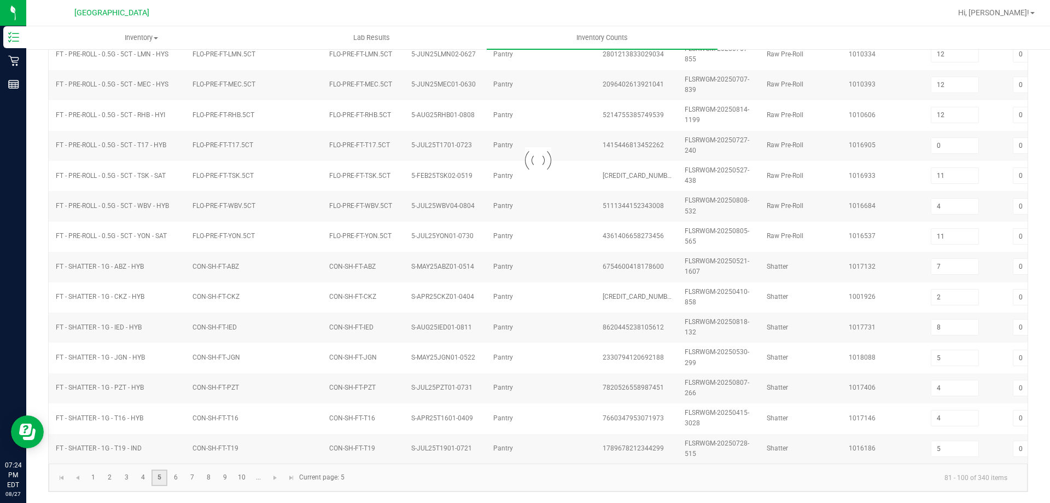
type input "1"
type input "25"
type input "8"
type input "6"
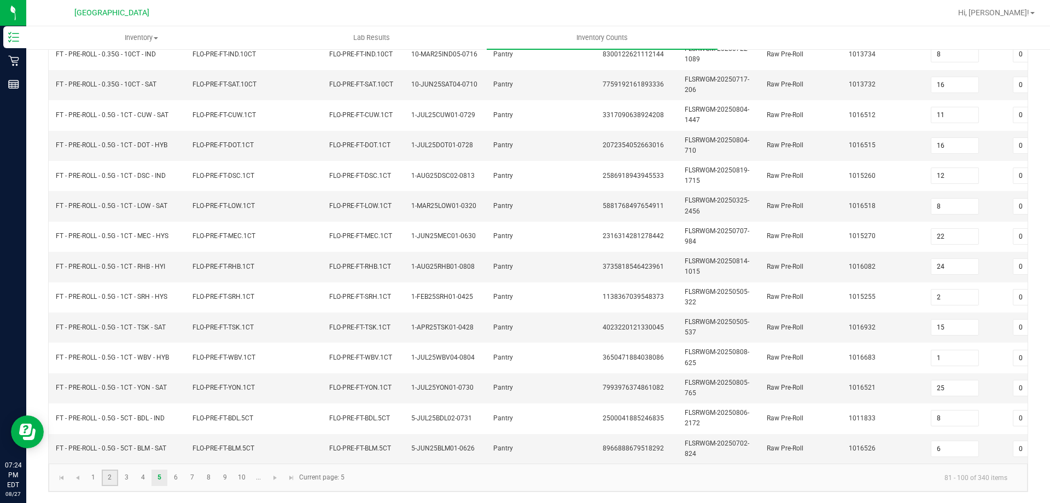
click at [107, 474] on link "2" at bounding box center [110, 477] width 16 height 16
type input "0"
type input "16"
type input "0"
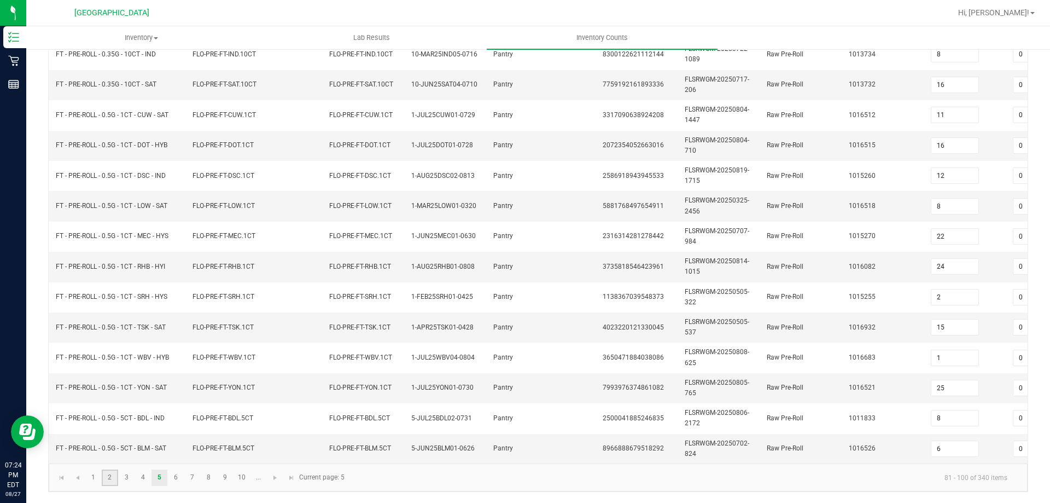
type input "17"
type input "6"
type input "0"
type input "14"
type input "13"
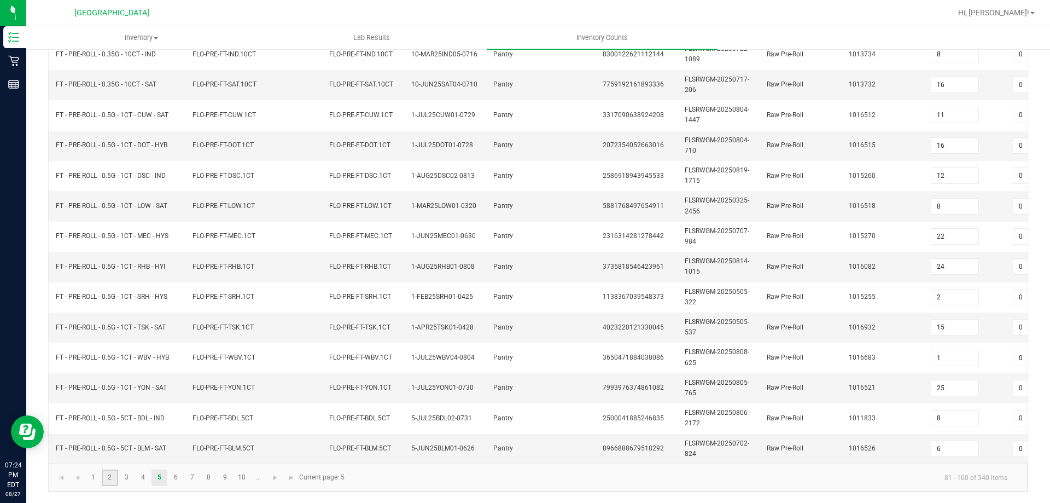
type input "19"
type input "0"
type input "1"
type input "8"
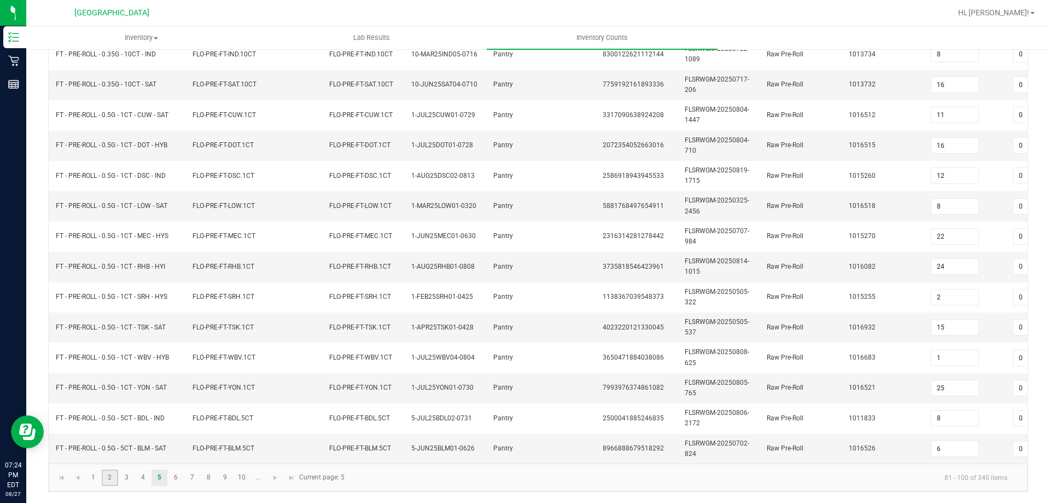
type input "0"
type input "1"
type input "0"
type input "5"
type input "2"
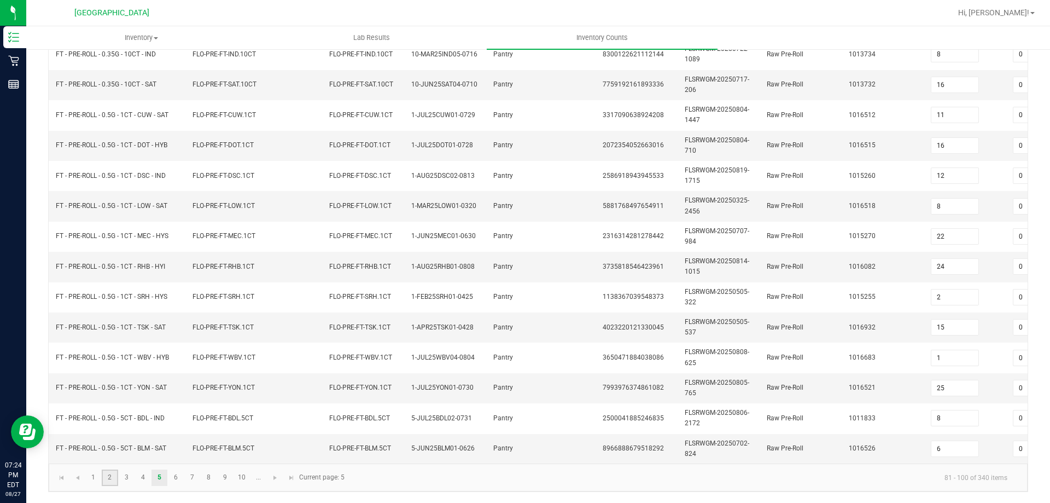
type input "2"
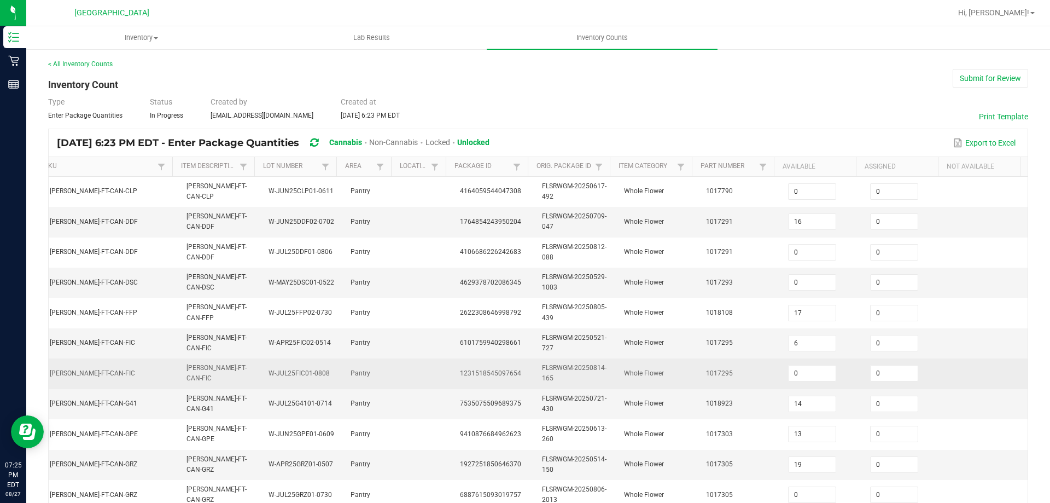
scroll to position [0, 0]
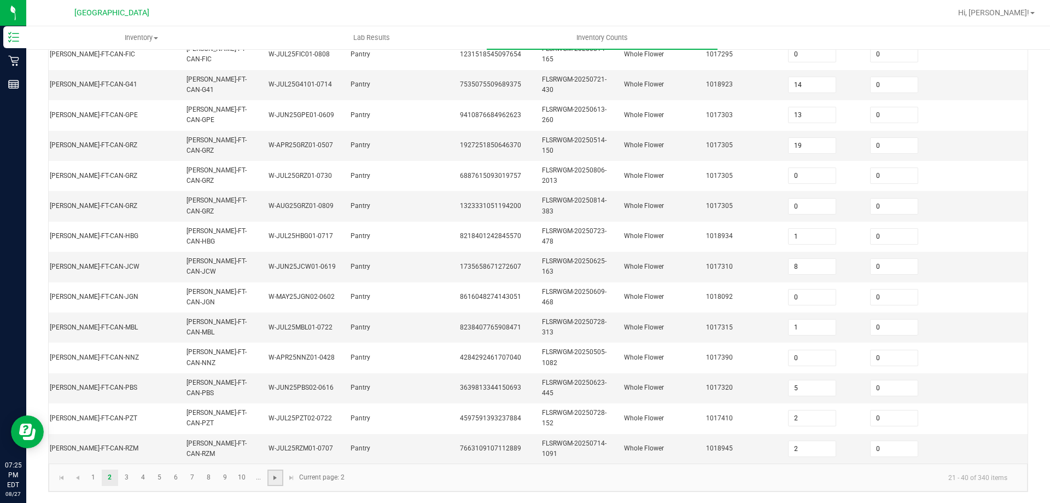
click at [275, 479] on span "Go to the next page" at bounding box center [275, 477] width 9 height 9
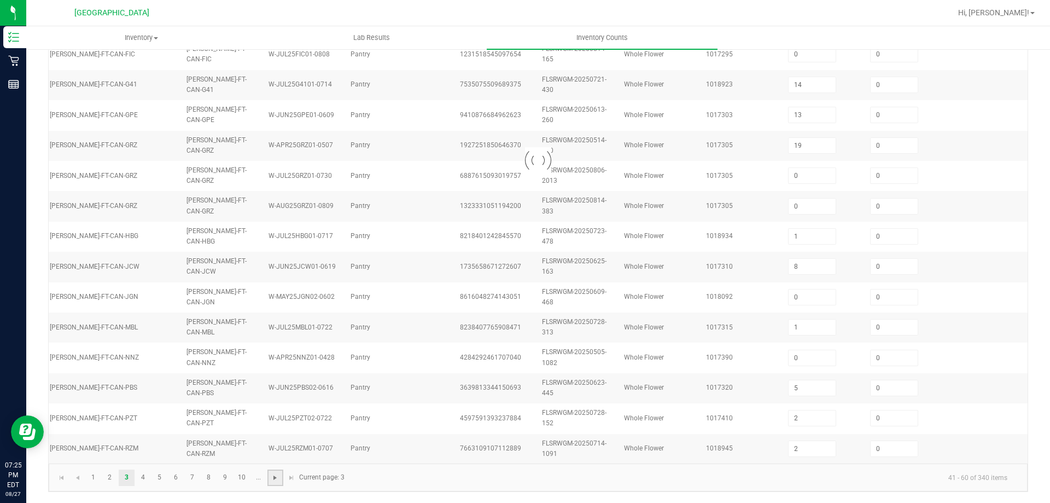
type input "9"
type input "12"
type input "28"
type input "8"
type input "18"
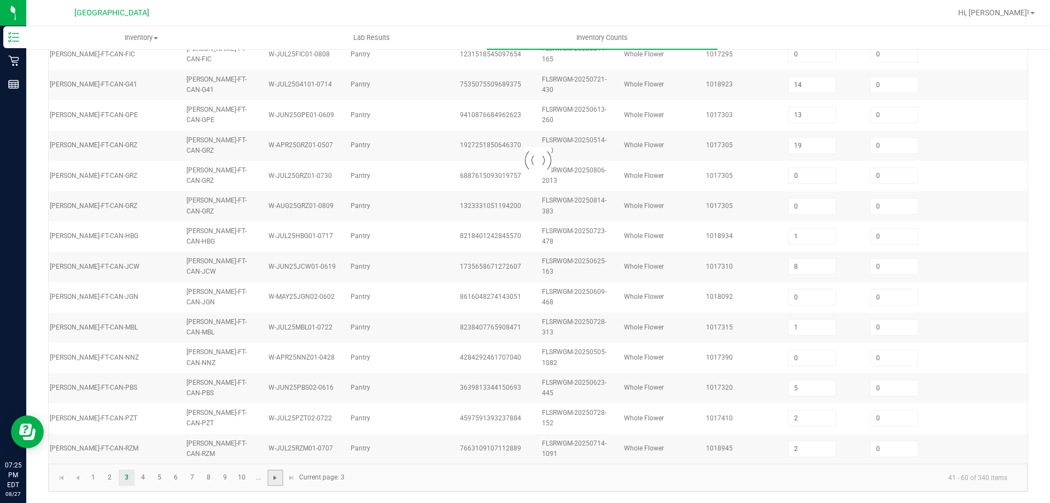
type input "0"
type input "11"
type input "5"
type input "19"
type input "13"
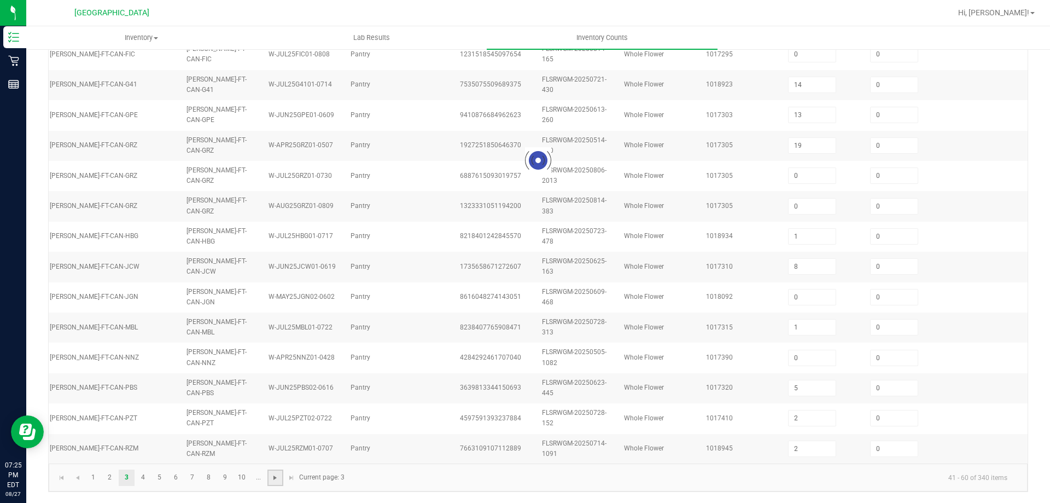
type input "15"
type input "5"
type input "4"
type input "2"
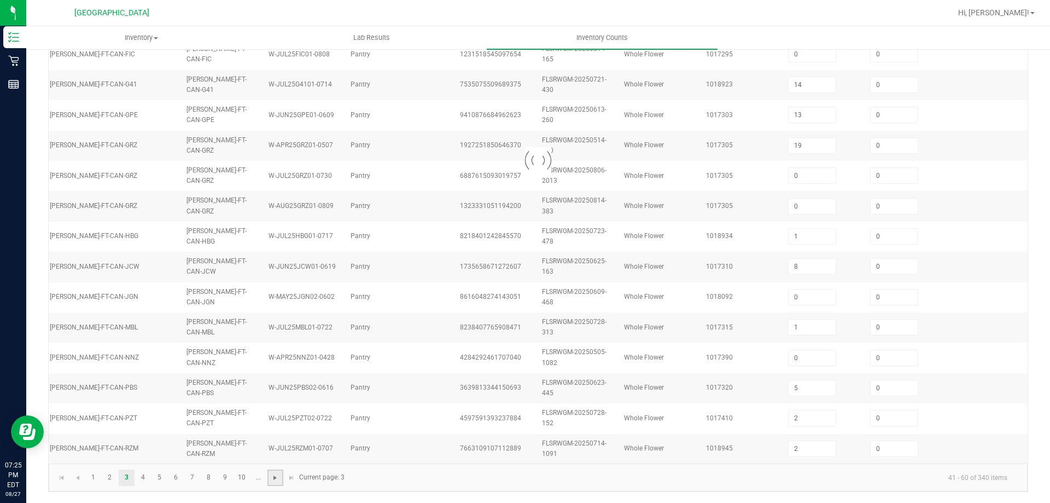
type input "7"
type input "12"
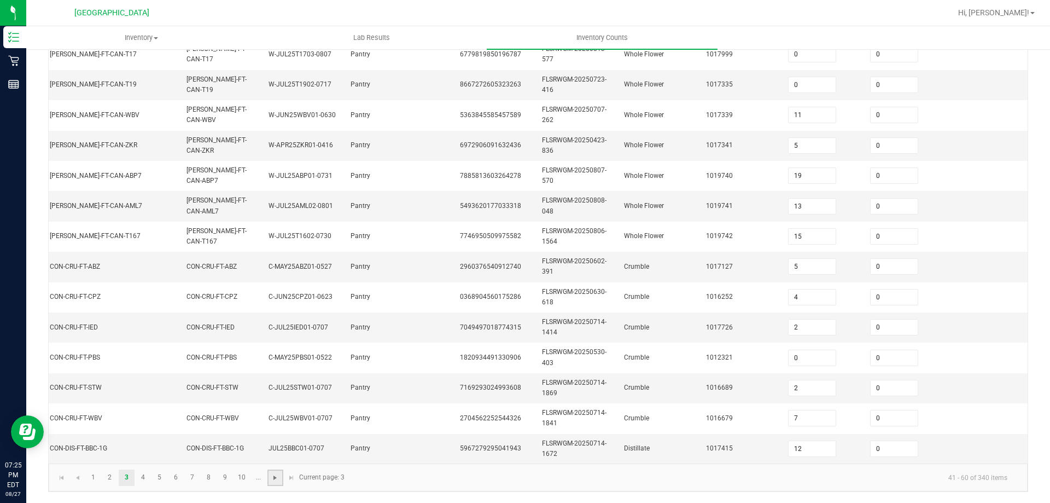
click at [275, 479] on span "Go to the next page" at bounding box center [275, 477] width 9 height 9
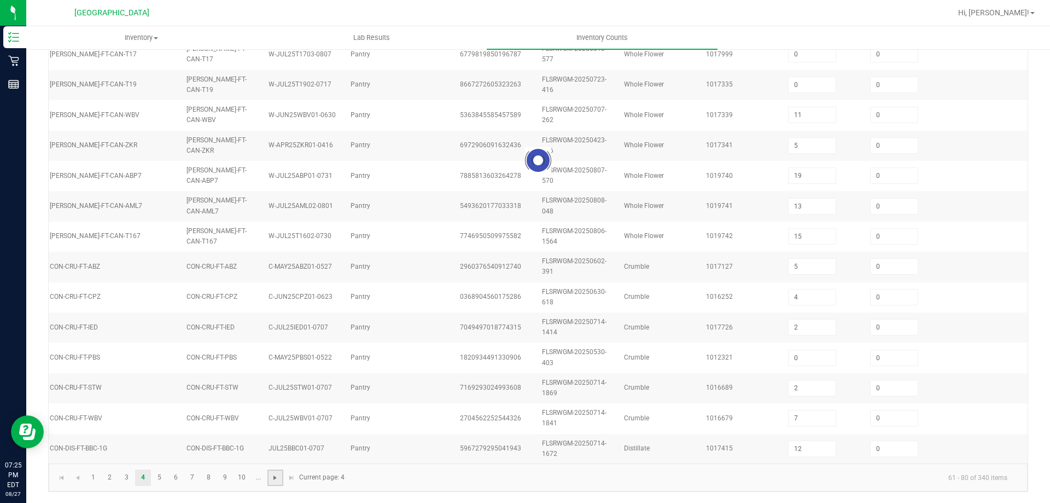
type input "12"
type input "1"
type input "5"
type input "8"
type input "3"
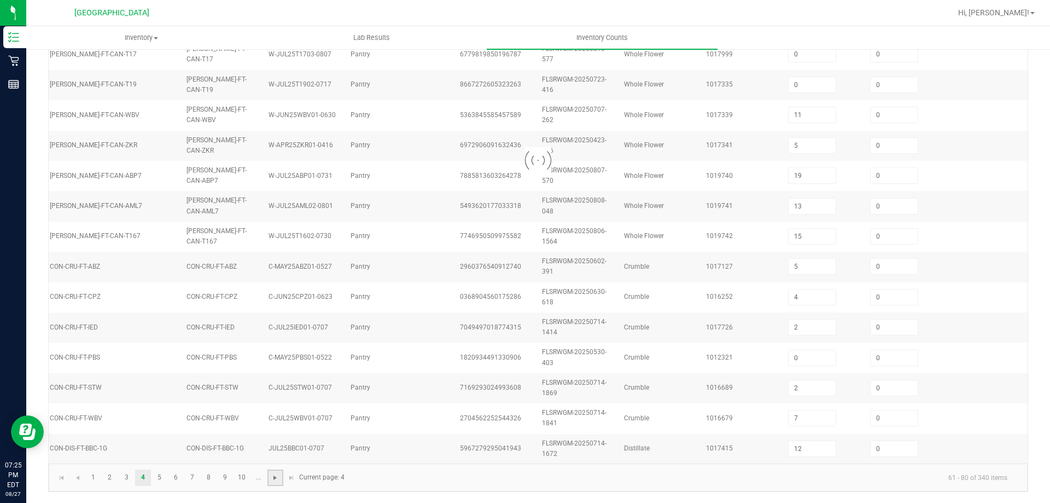
type input "3"
type input "5"
type input "8"
type input "4"
type input "3"
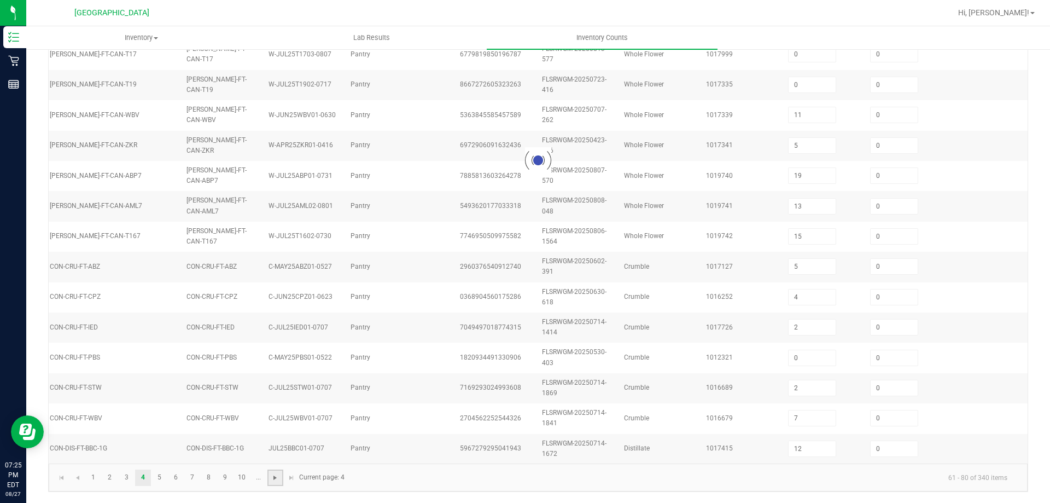
type input "12"
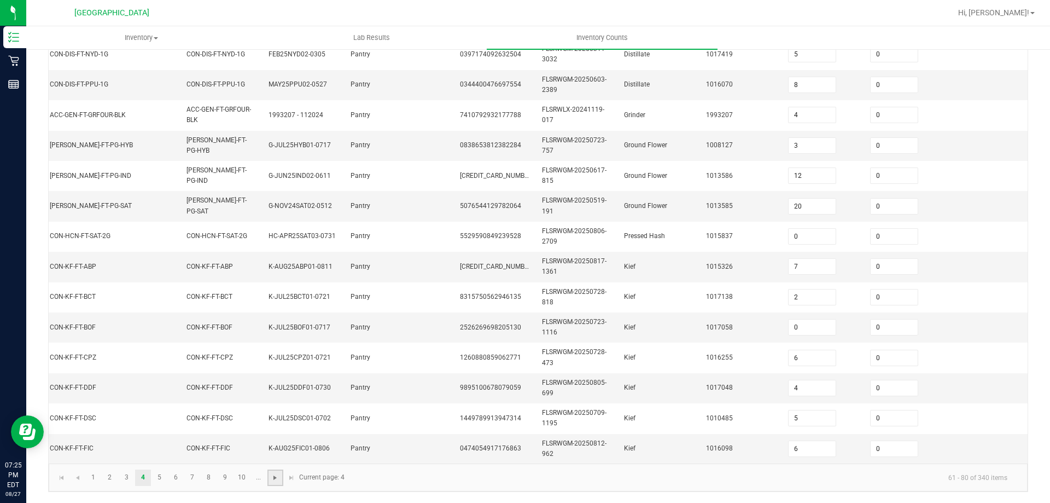
click at [275, 479] on span "Go to the next page" at bounding box center [275, 477] width 9 height 9
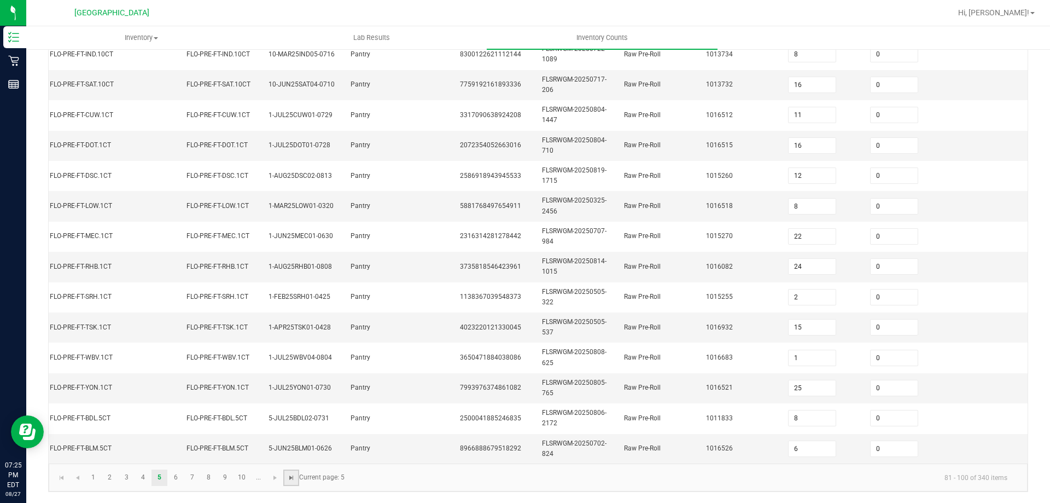
click at [289, 477] on span "Go to the last page" at bounding box center [291, 477] width 9 height 9
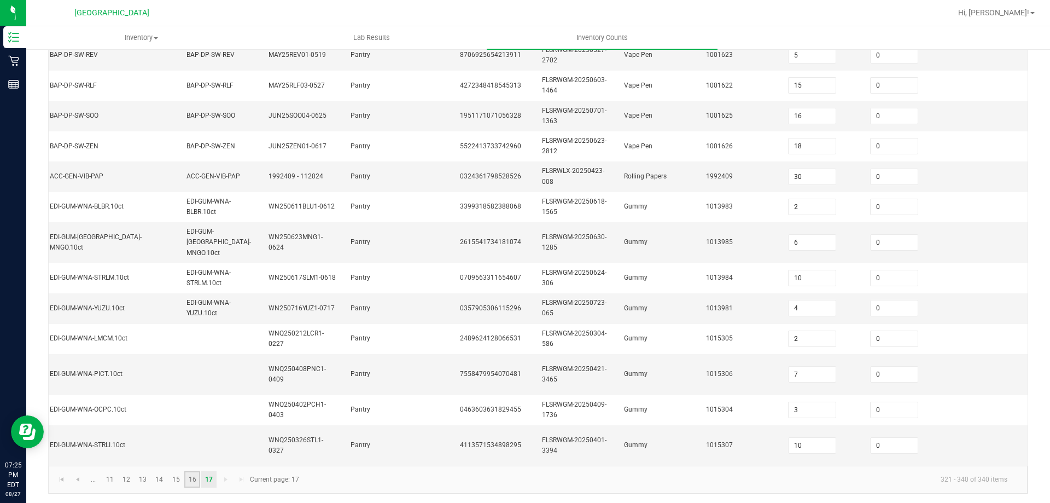
click at [189, 475] on link "16" at bounding box center [192, 479] width 16 height 16
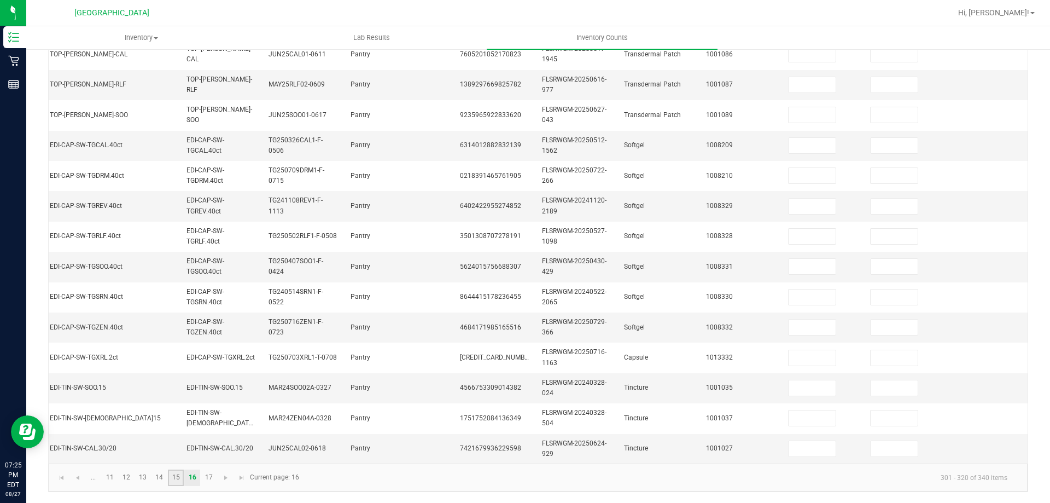
click at [174, 480] on link "15" at bounding box center [176, 477] width 16 height 16
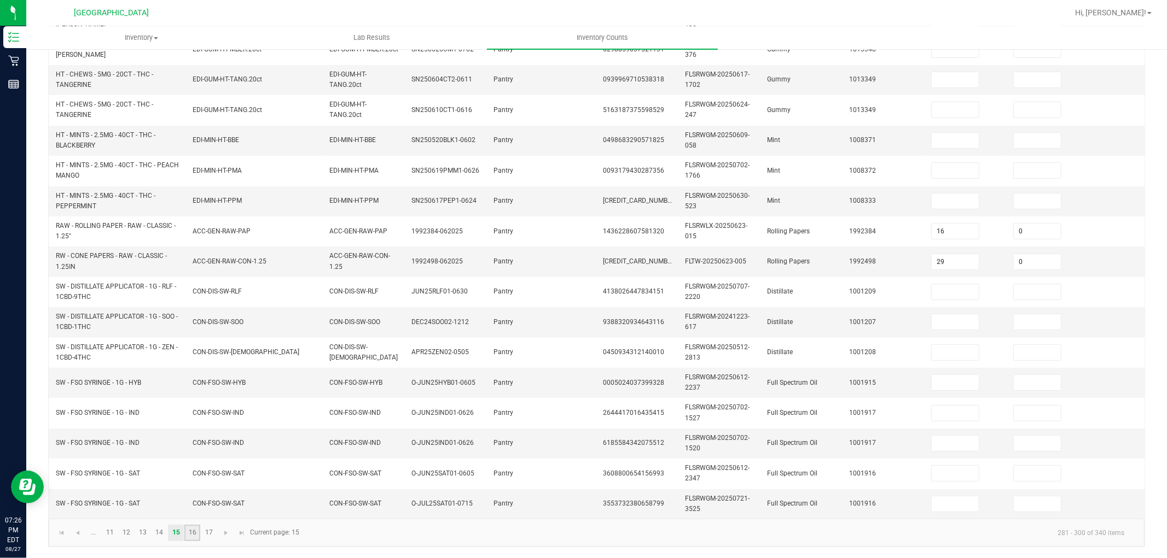
click at [194, 502] on link "16" at bounding box center [192, 533] width 16 height 16
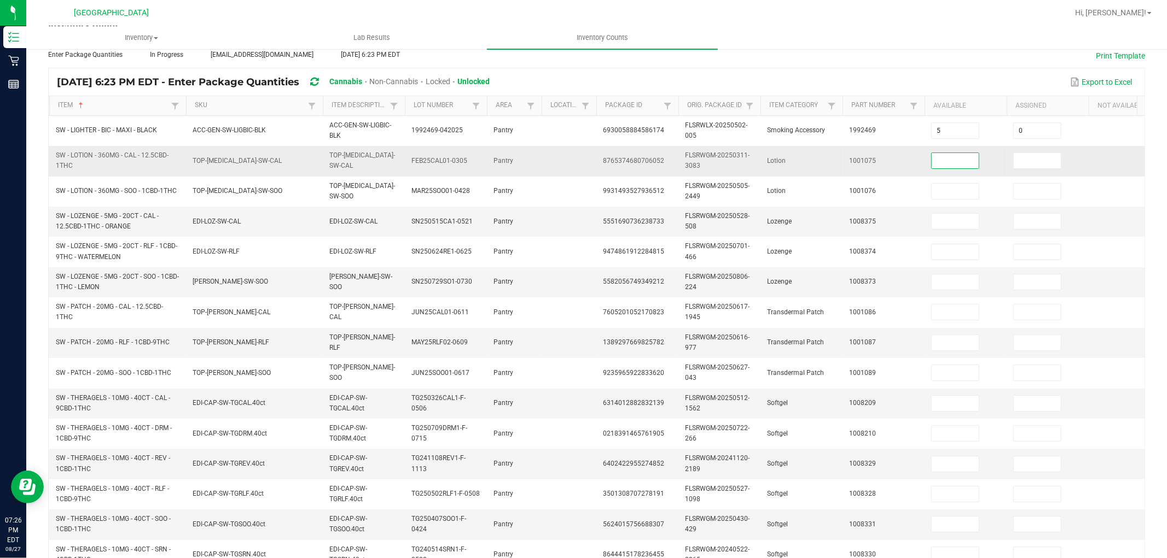
click at [959, 161] on input at bounding box center [954, 160] width 47 height 15
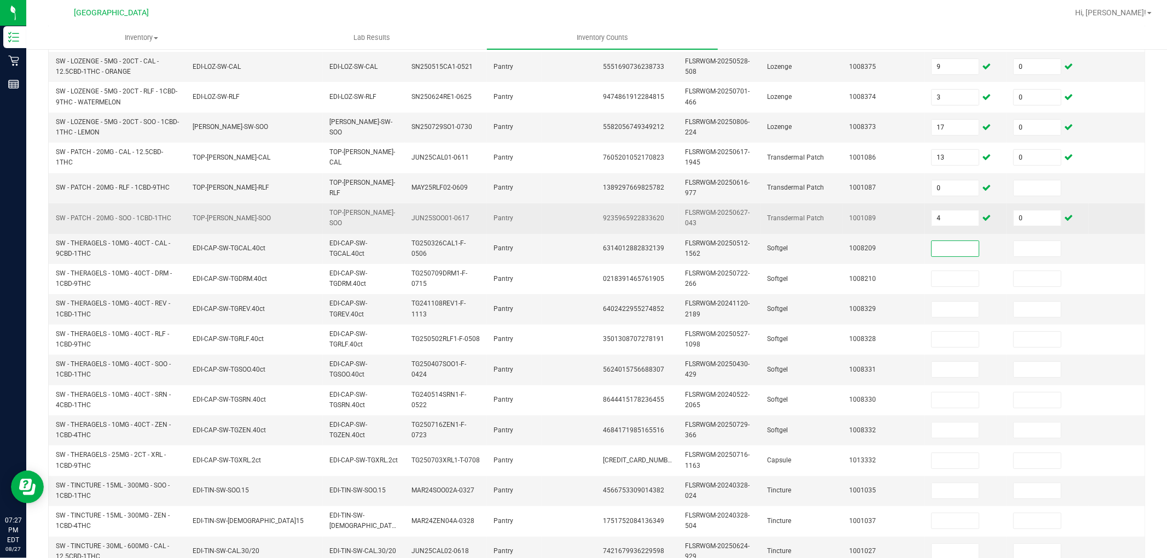
scroll to position [273, 0]
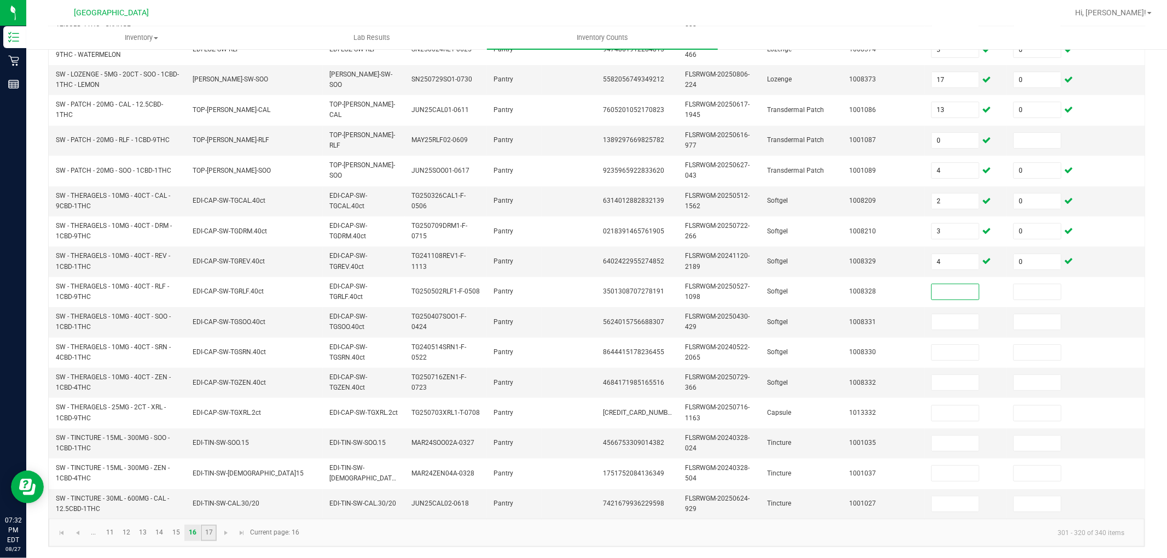
click at [211, 502] on link "17" at bounding box center [209, 533] width 16 height 16
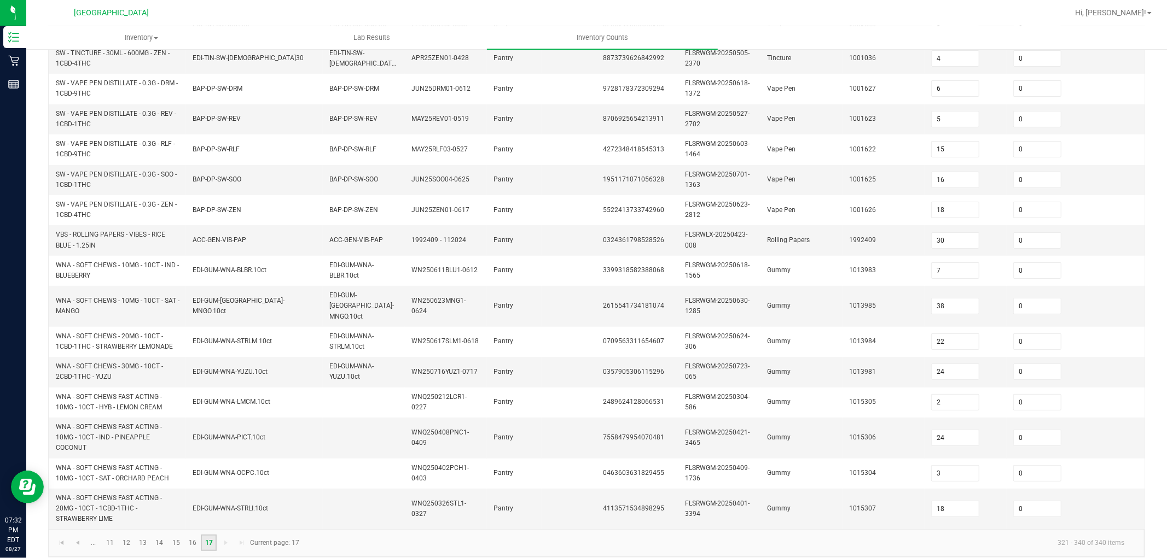
scroll to position [294, 0]
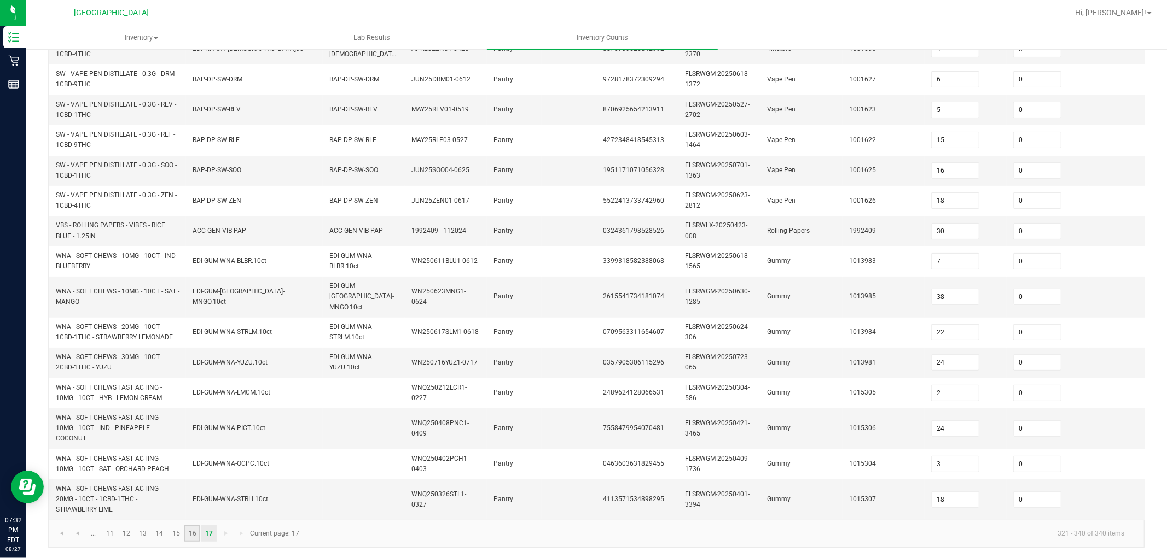
click at [188, 502] on link "16" at bounding box center [192, 534] width 16 height 16
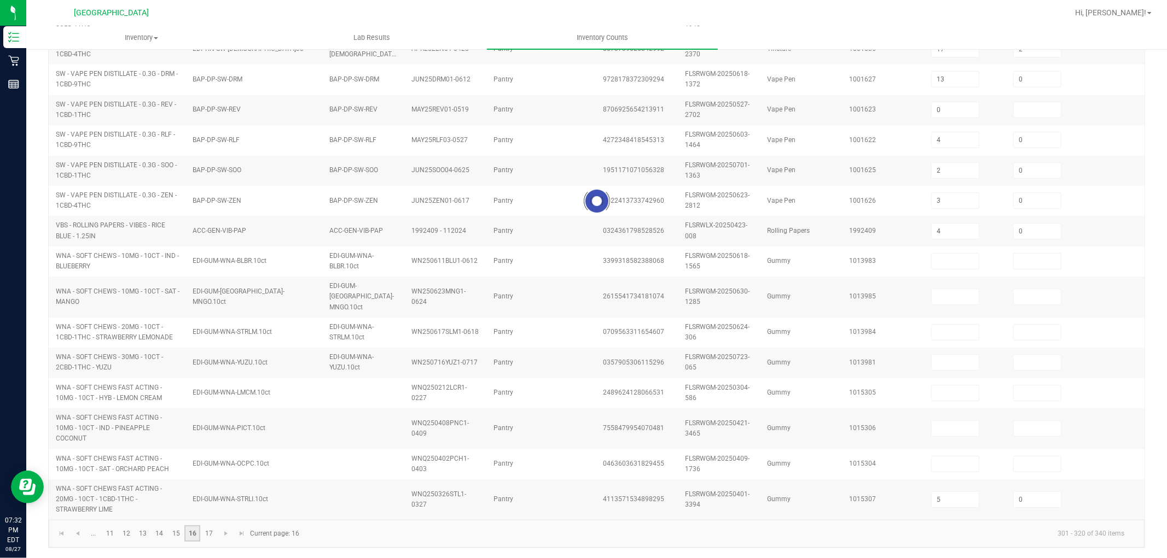
scroll to position [273, 0]
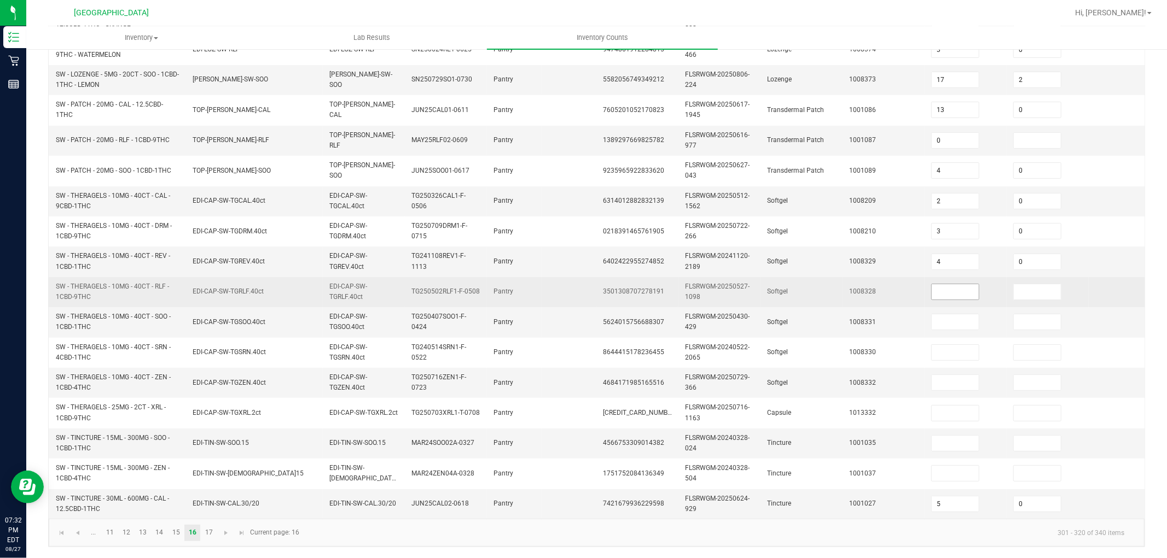
click at [951, 286] on input at bounding box center [954, 291] width 47 height 15
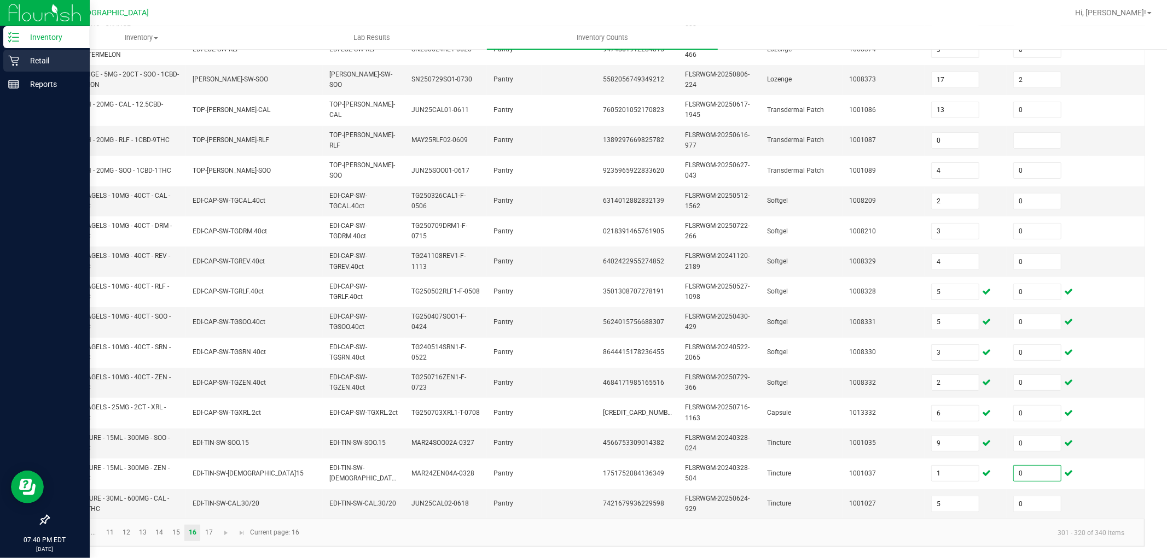
click at [40, 68] on div "Retail" at bounding box center [46, 61] width 86 height 22
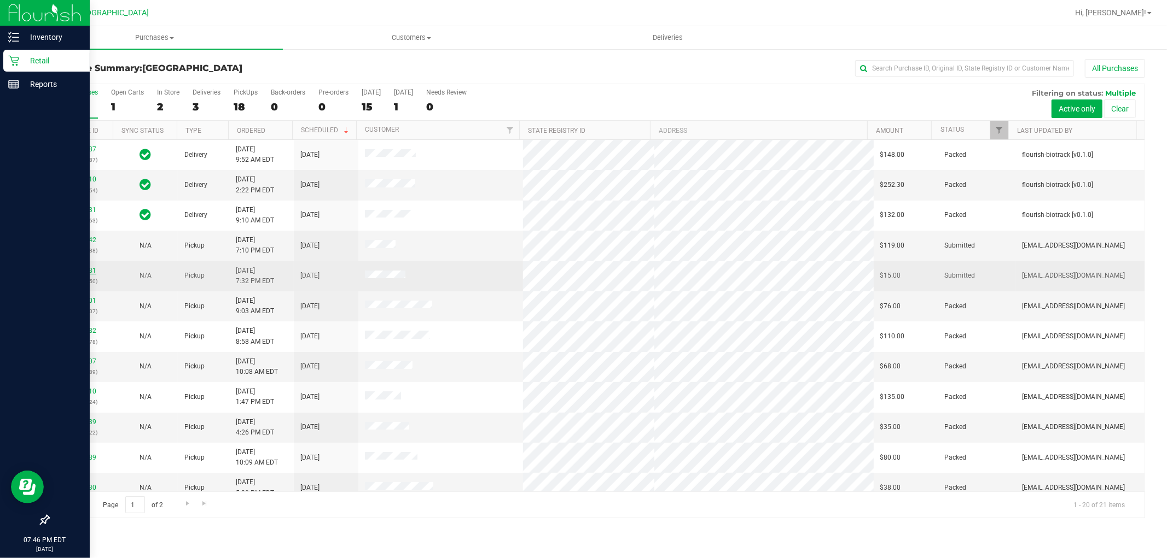
click at [79, 274] on link "11859381" at bounding box center [81, 271] width 31 height 8
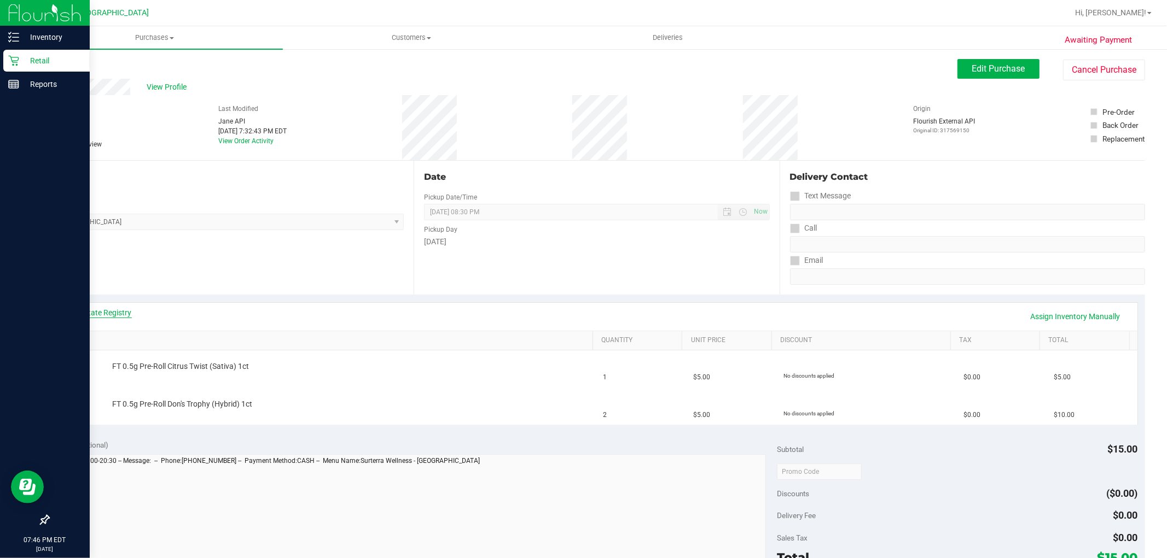
click at [105, 315] on link "View State Registry" at bounding box center [99, 312] width 66 height 11
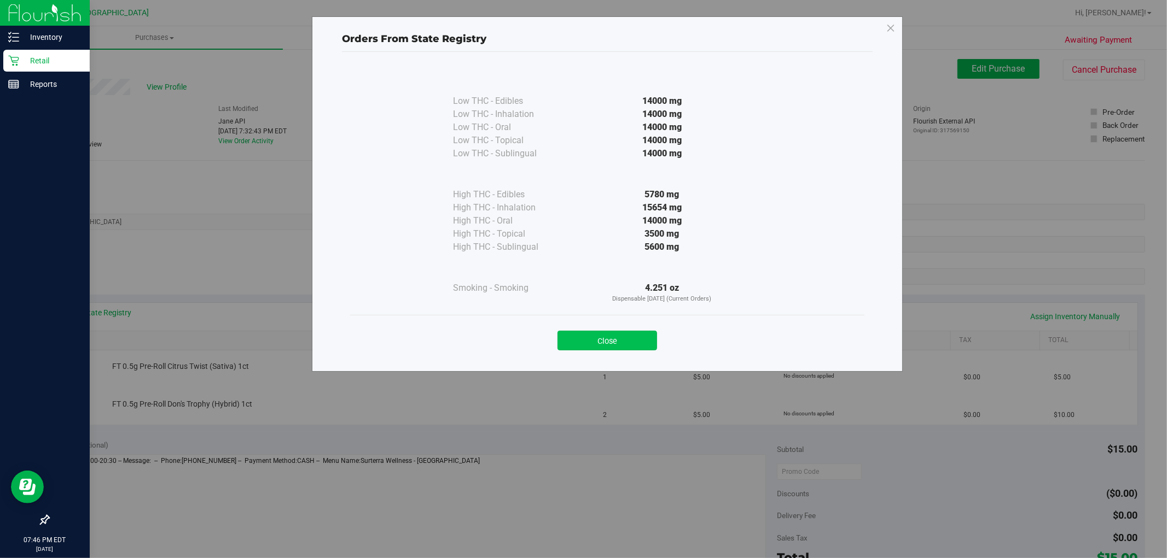
click at [586, 348] on button "Close" at bounding box center [607, 341] width 100 height 20
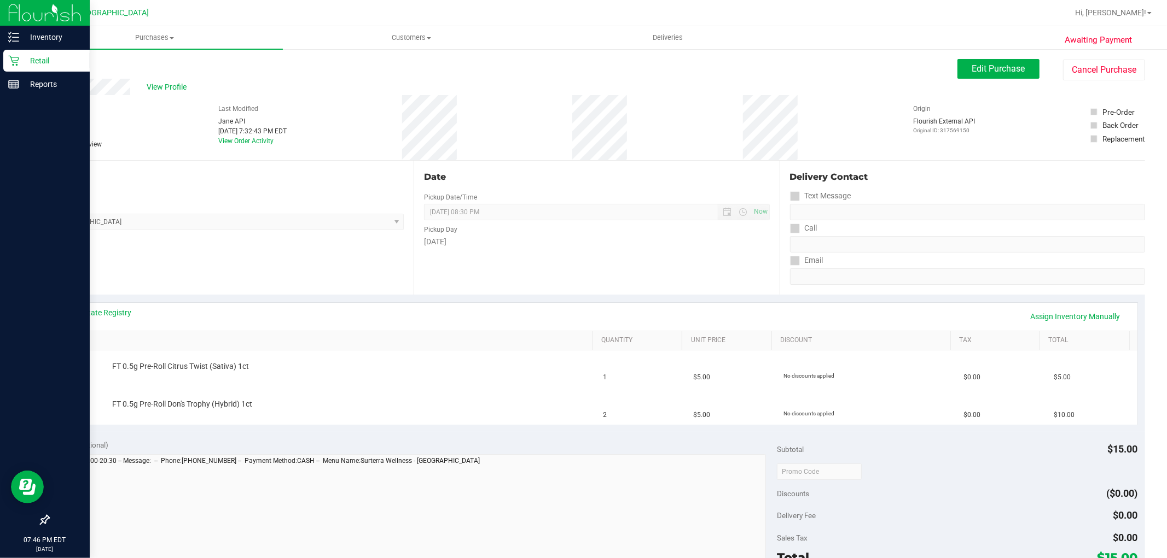
click at [28, 59] on p "Retail" at bounding box center [52, 60] width 66 height 13
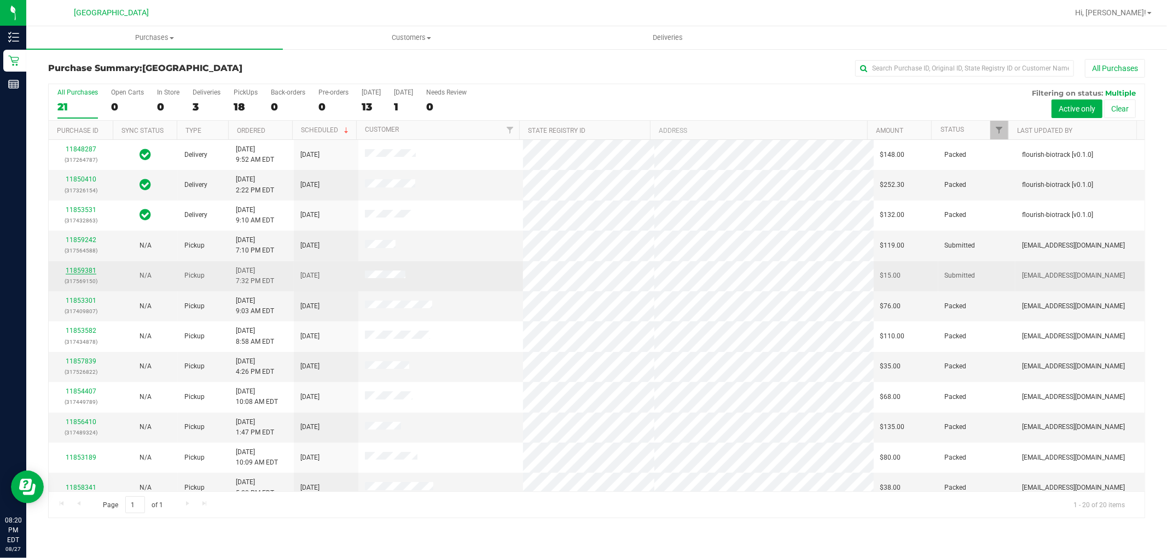
click at [84, 267] on link "11859381" at bounding box center [81, 271] width 31 height 8
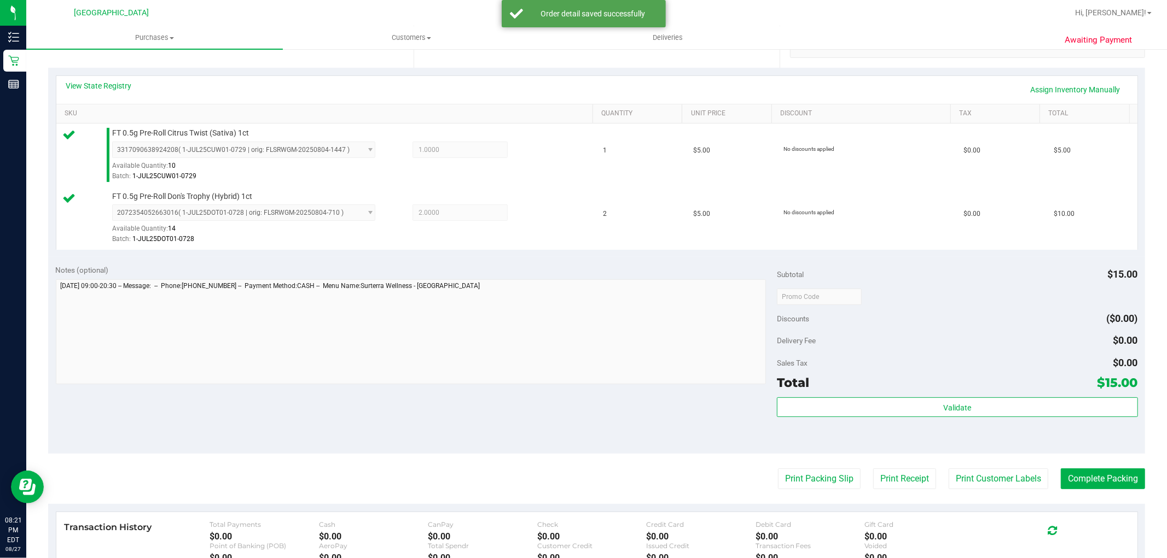
scroll to position [400, 0]
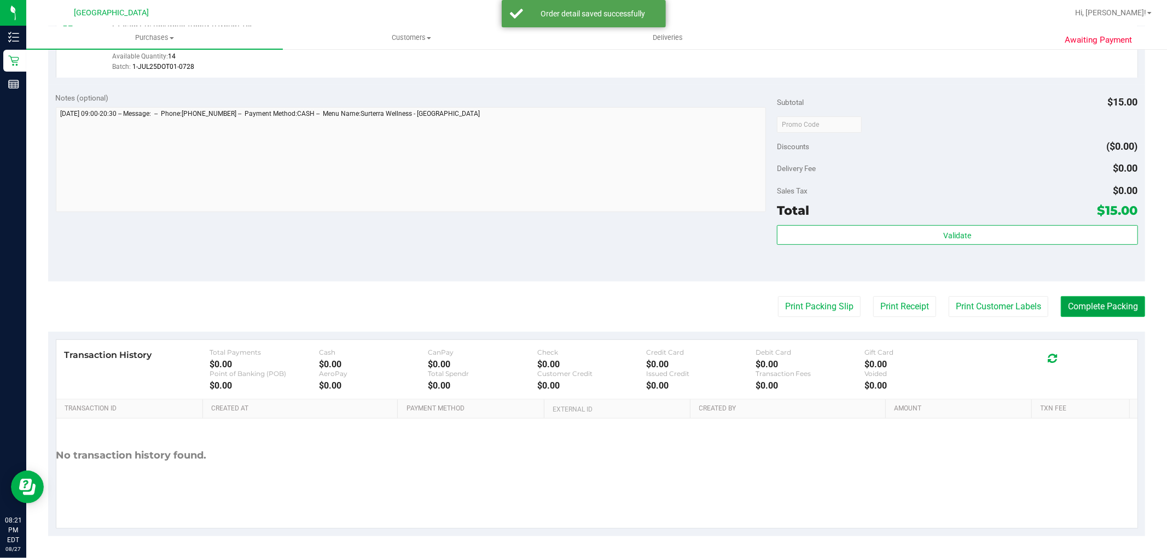
click at [1050, 309] on button "Complete Packing" at bounding box center [1103, 306] width 84 height 21
